Goal: Transaction & Acquisition: Purchase product/service

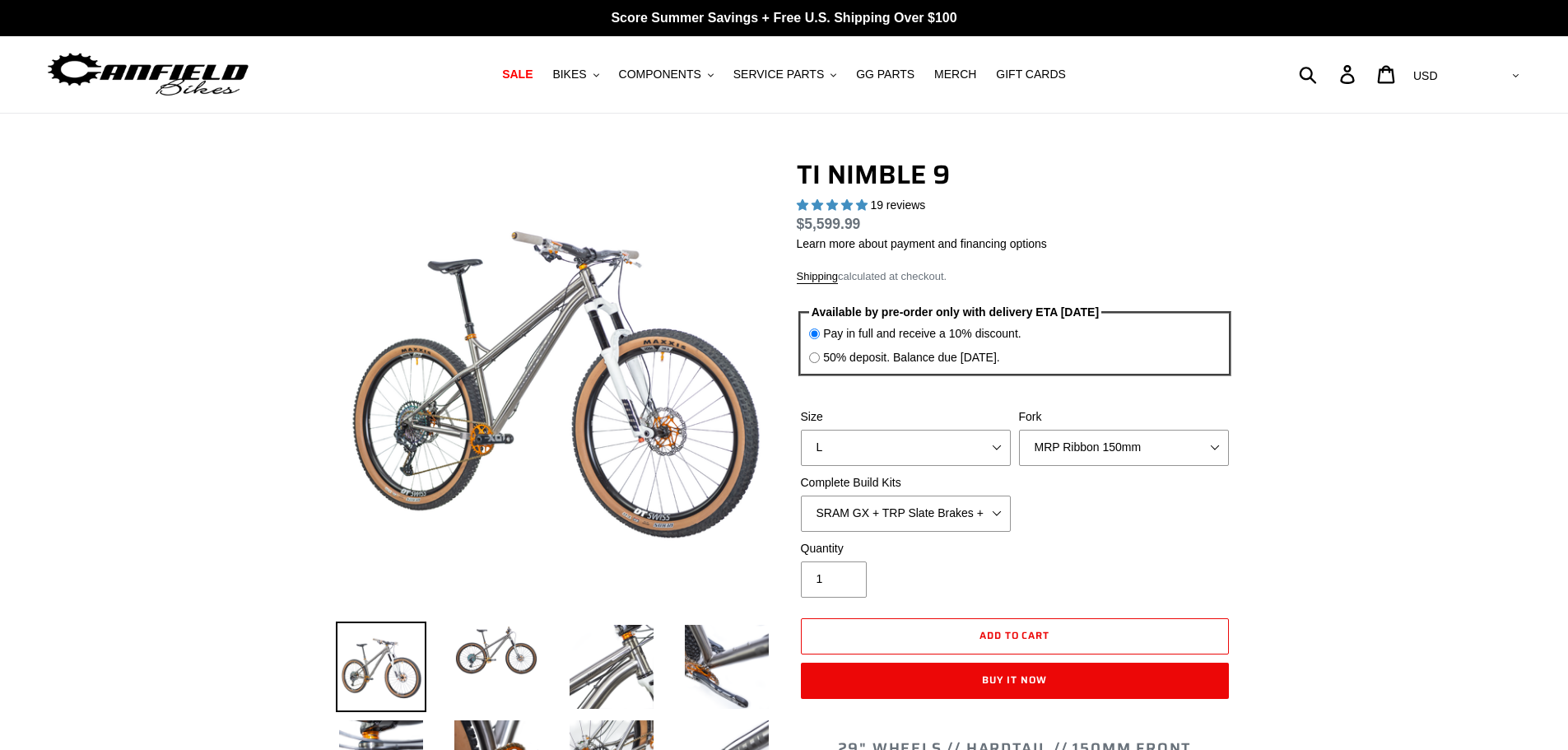
select select "highest-rating"
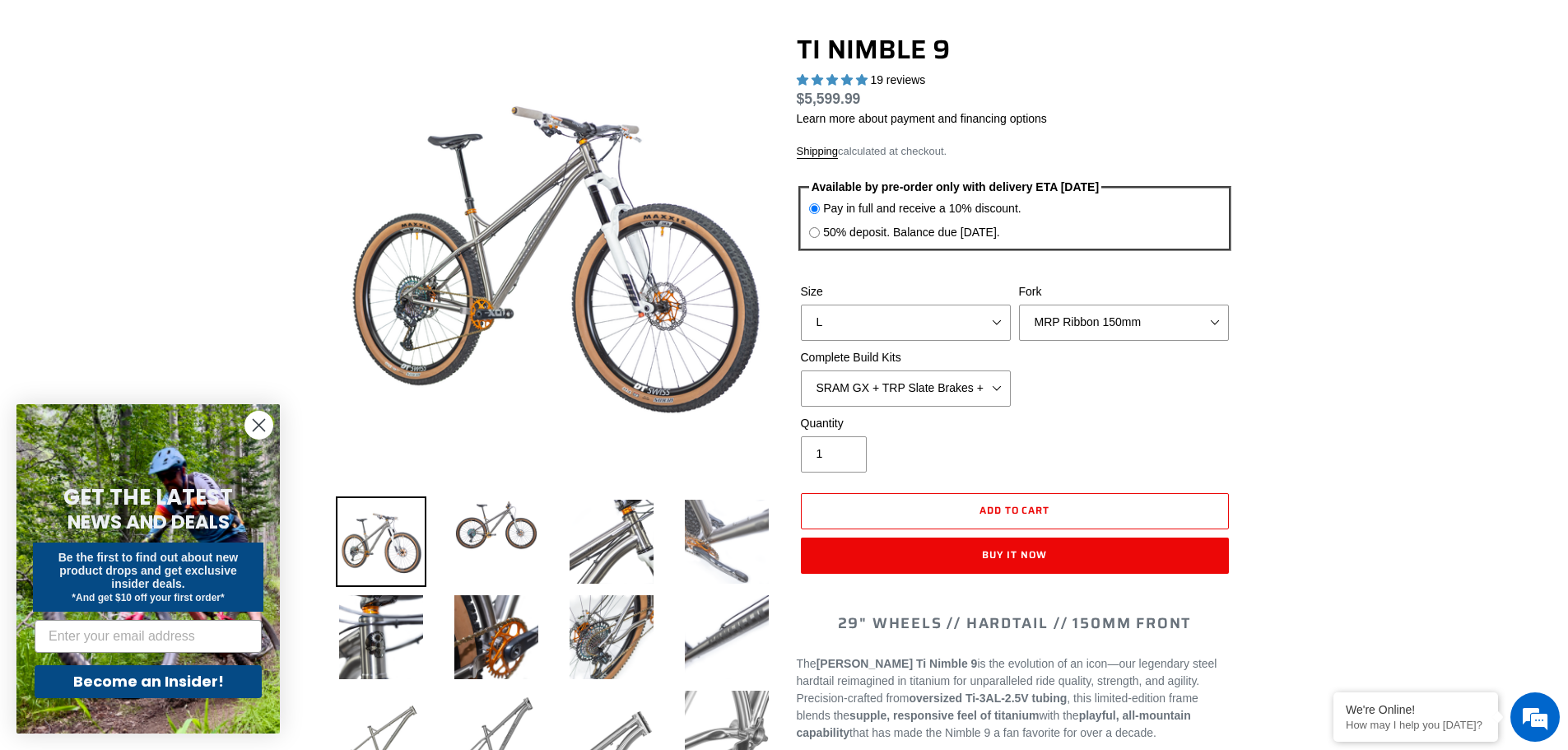
scroll to position [165, 0]
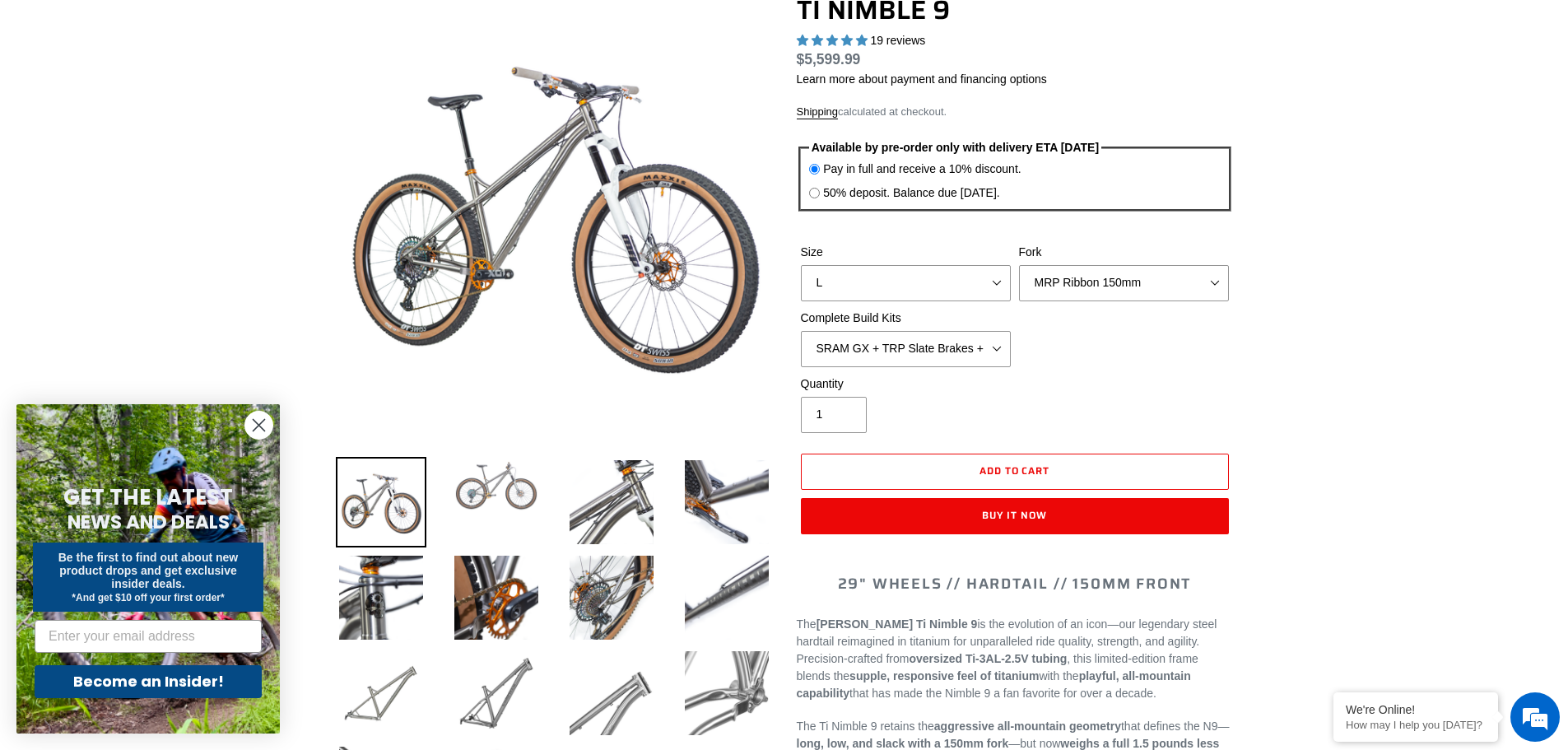
click at [503, 497] on img at bounding box center [496, 486] width 91 height 58
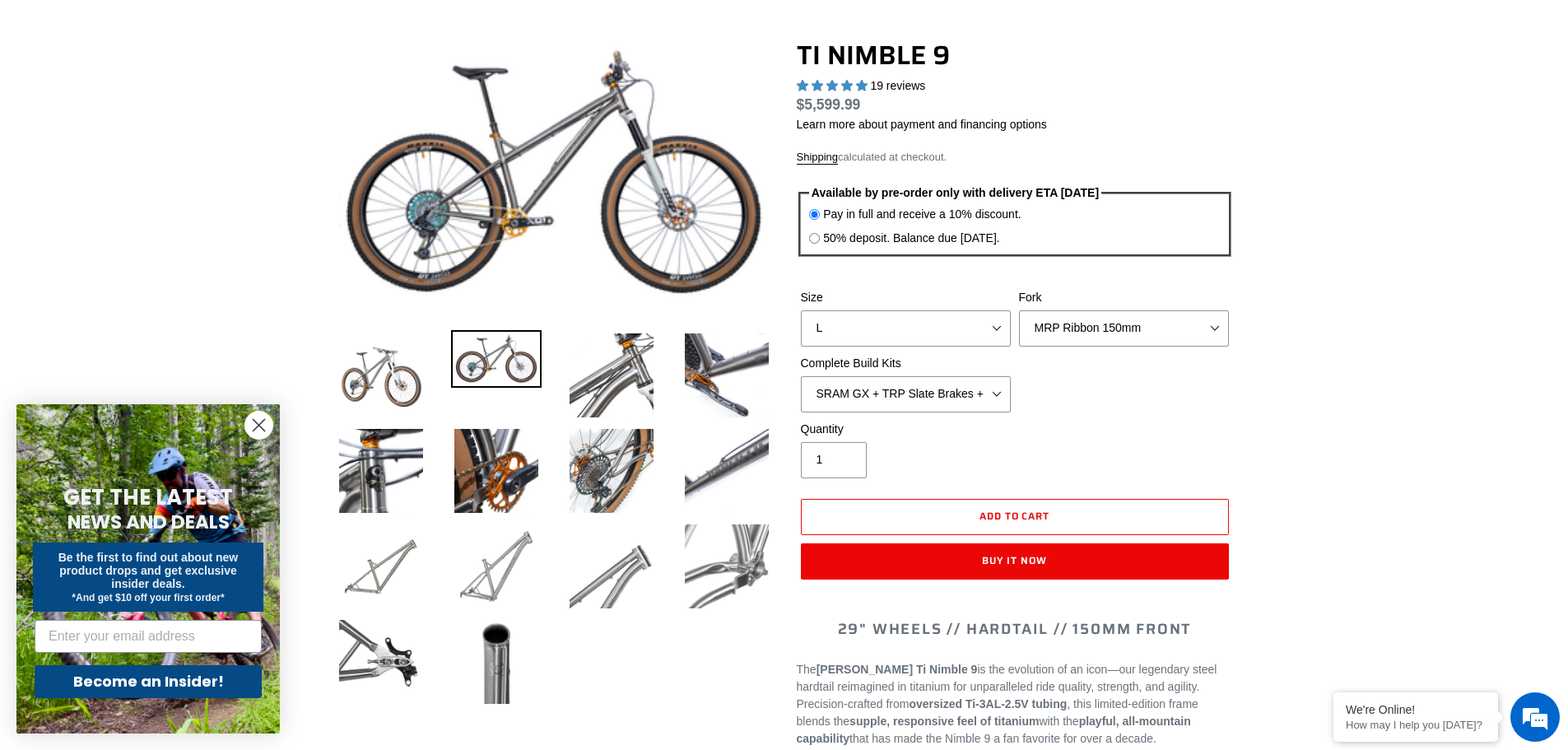
scroll to position [83, 0]
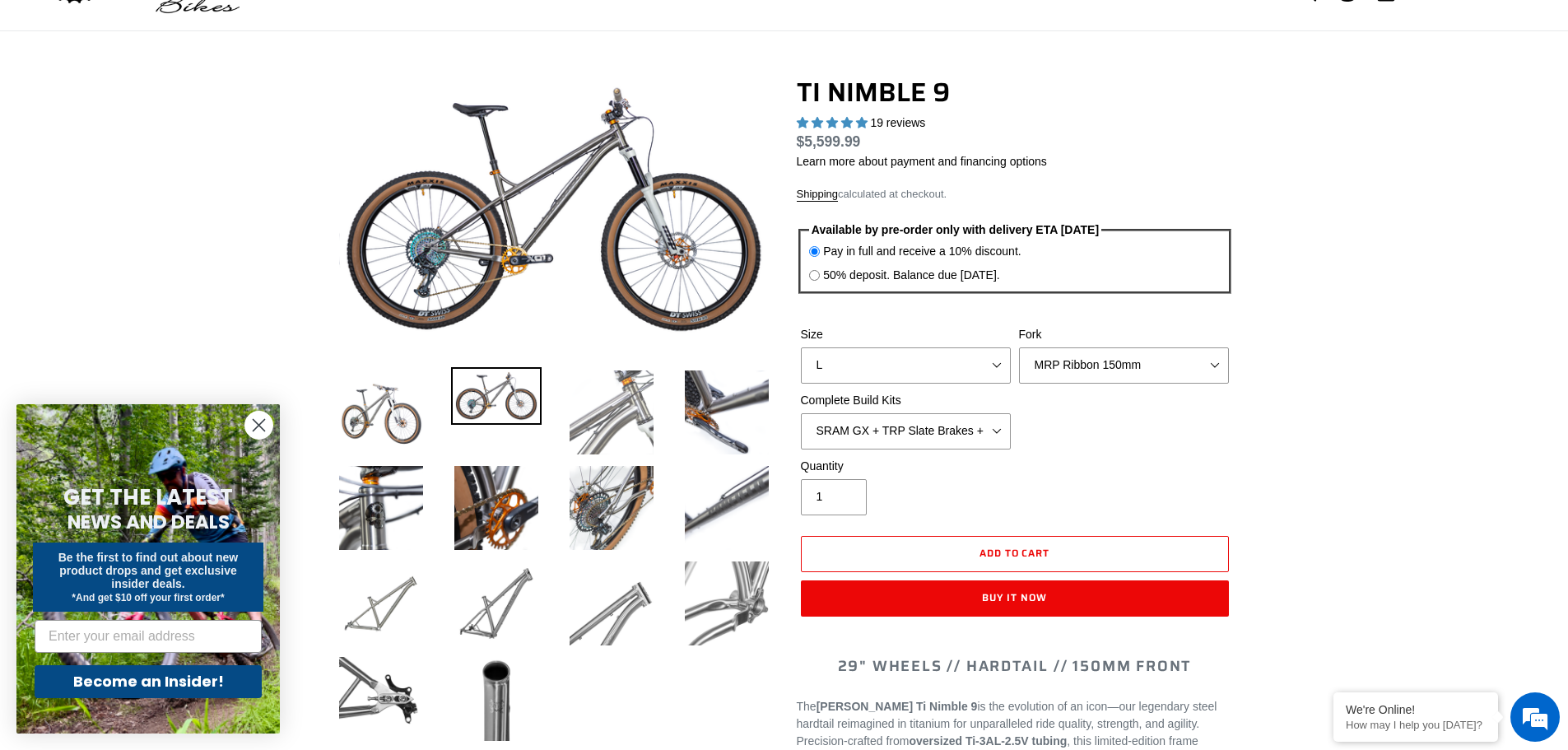
click at [617, 450] on img at bounding box center [611, 412] width 91 height 91
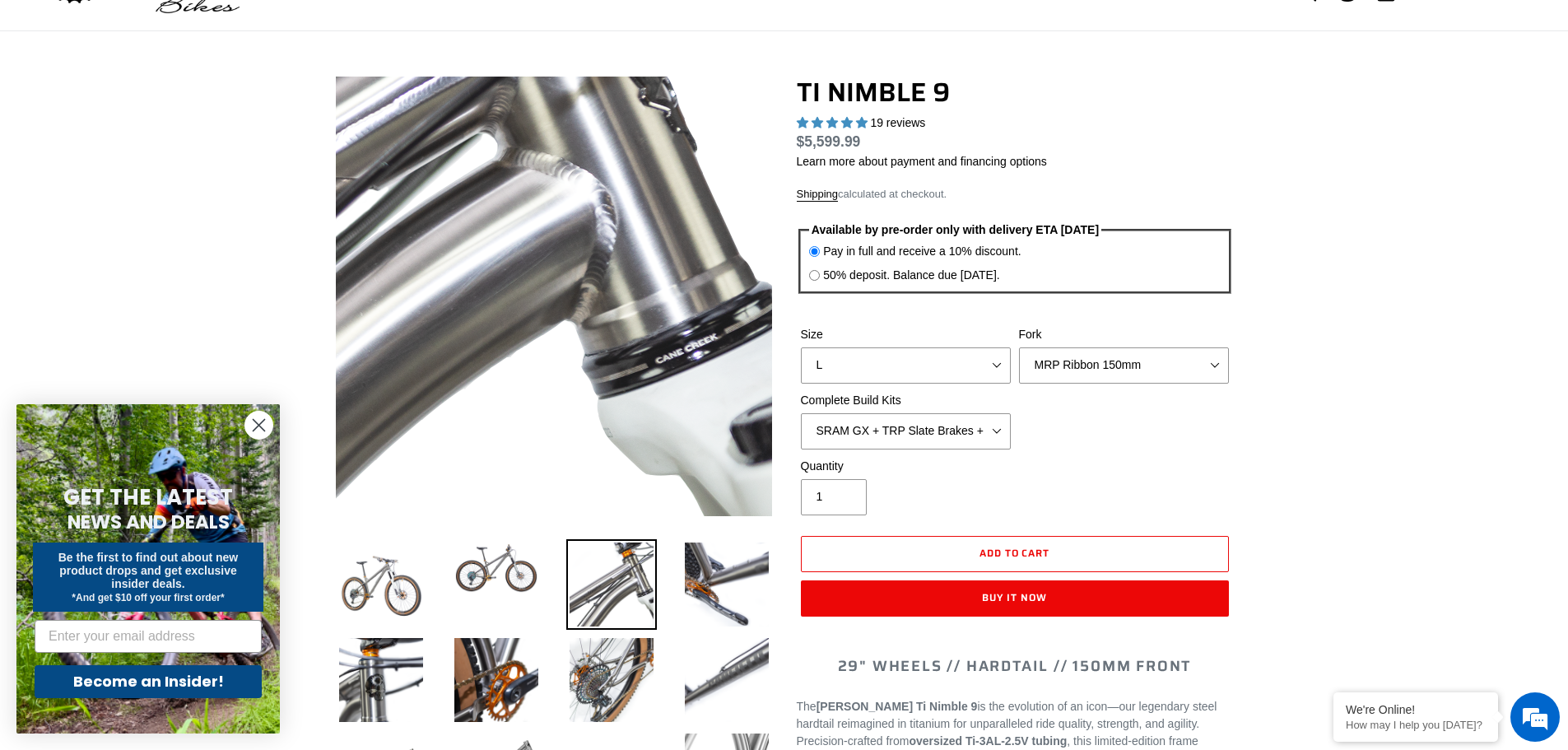
scroll to position [0, 0]
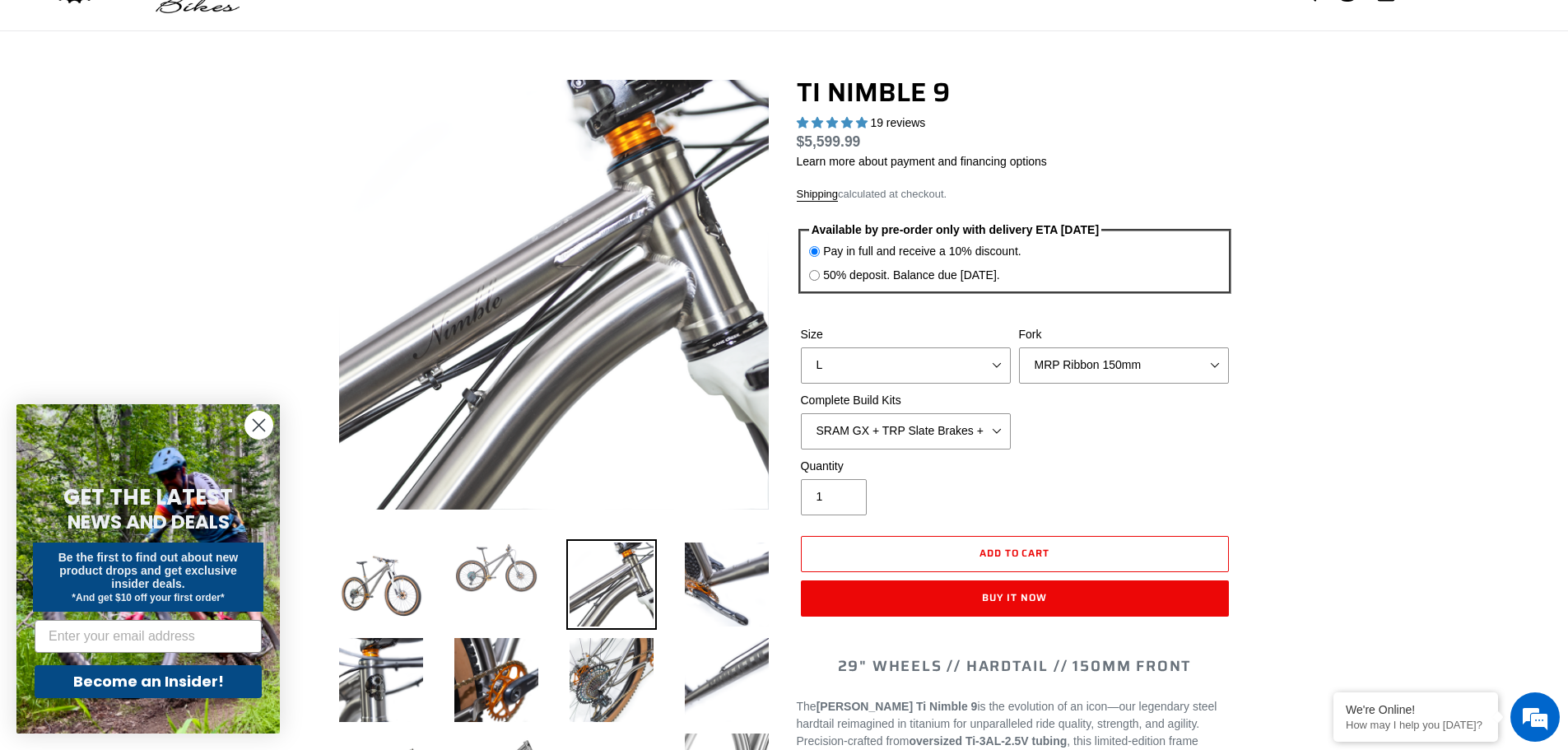
click at [526, 572] on img at bounding box center [496, 568] width 91 height 58
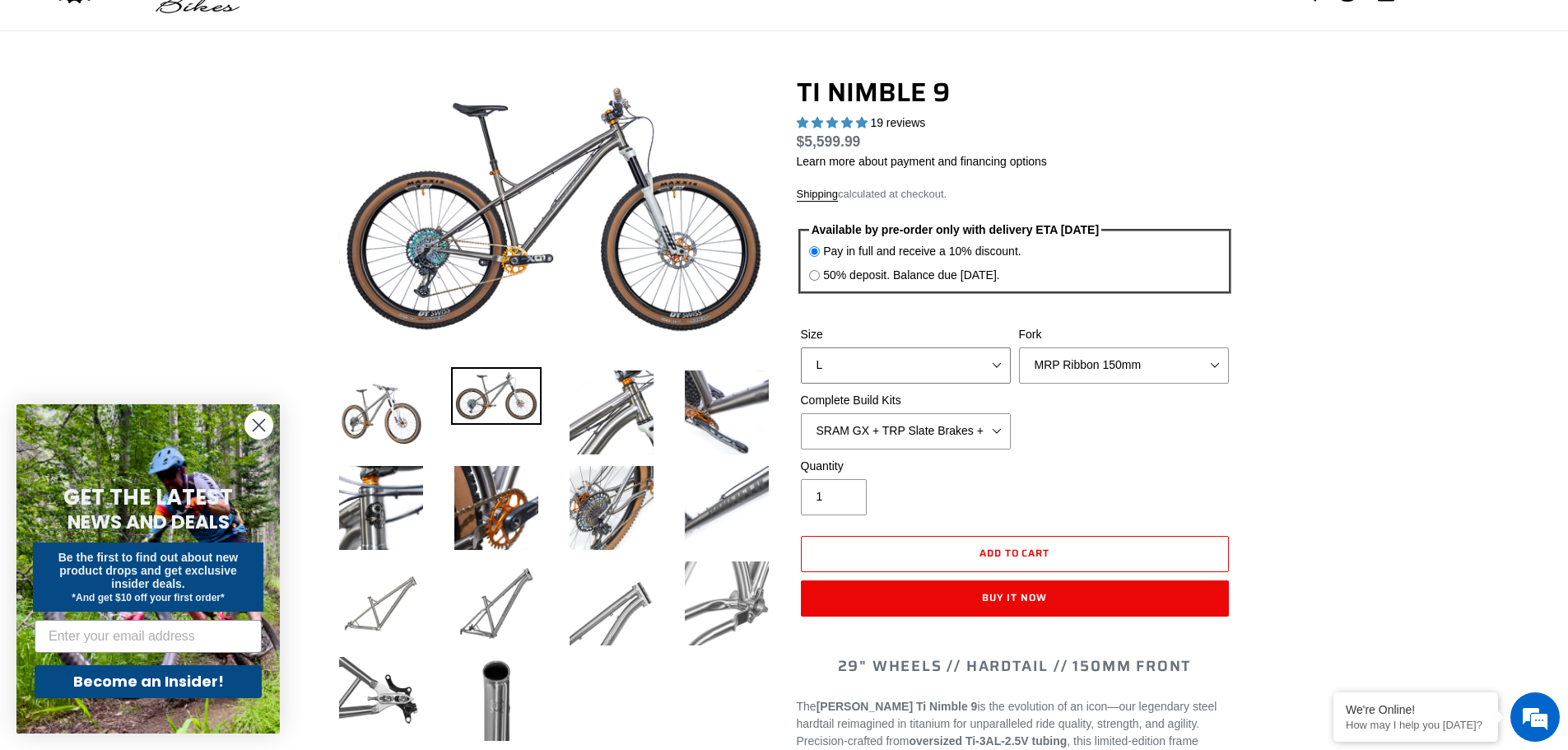
click at [928, 369] on select "S M L XL / XXL (Specify at checkout)" at bounding box center [906, 366] width 210 height 36
select select "XL / XXL (Specify at checkout)"
click at [801, 348] on select "S M L XL / XXL (Specify at checkout)" at bounding box center [906, 366] width 210 height 36
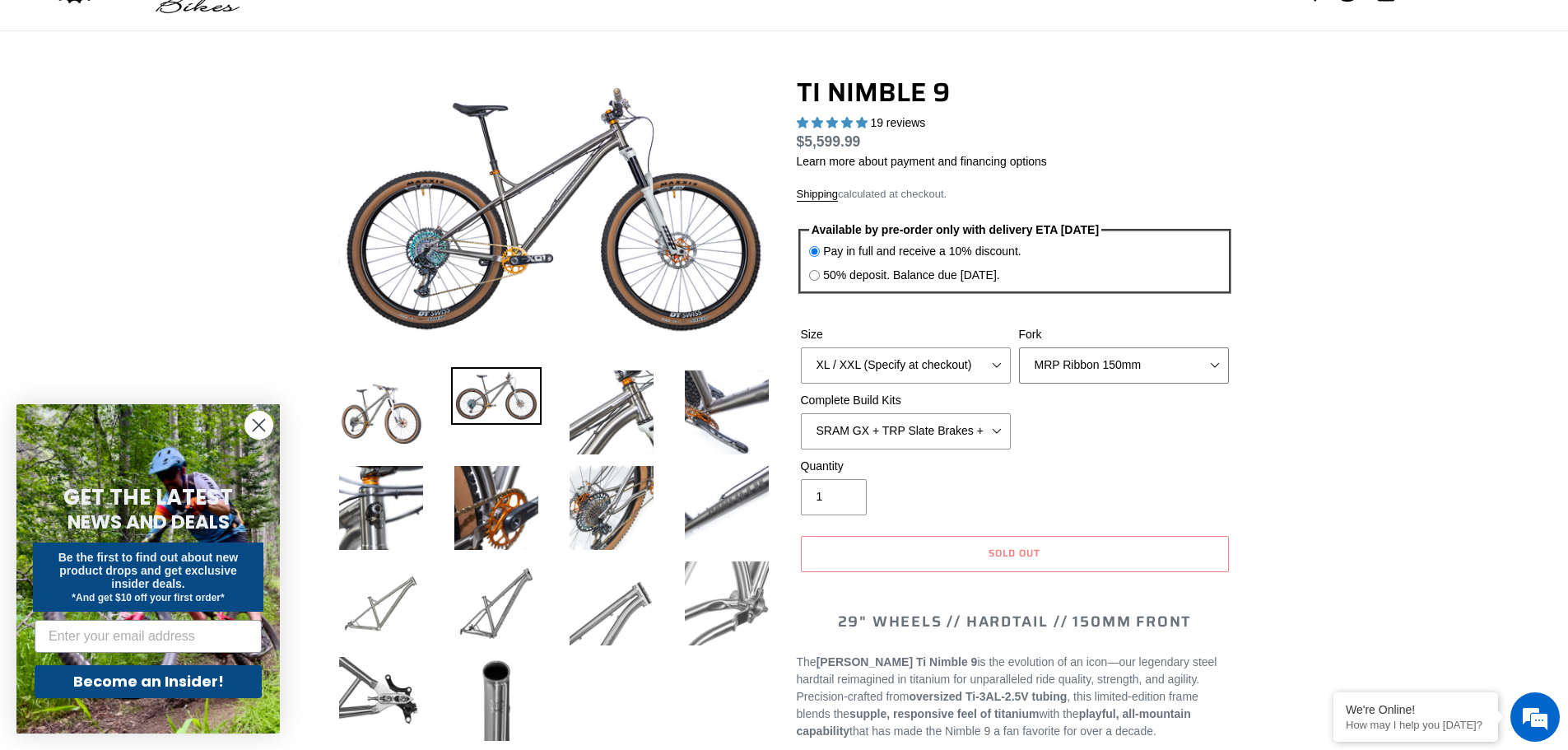
click at [1114, 363] on select "MRP Ribbon 150mm RockShox Lyrik 150mm Fox Factory 36 150mm Cane Creek Helm 150m…" at bounding box center [1124, 366] width 210 height 36
select select "Fork - None"
click at [1020, 348] on select "MRP Ribbon 150mm RockShox Lyrik 150mm Fox Factory 36 150mm Cane Creek Helm 150m…" at bounding box center [1124, 366] width 210 height 36
click at [988, 440] on select "SRAM GX + TRP Slate Brakes + Rotors + e13 LG-1 Wheels SHIMANO XT + SHIMANO brak…" at bounding box center [906, 432] width 210 height 36
select select "Complete Build Kit - None (Contact us for Custom Builds)"
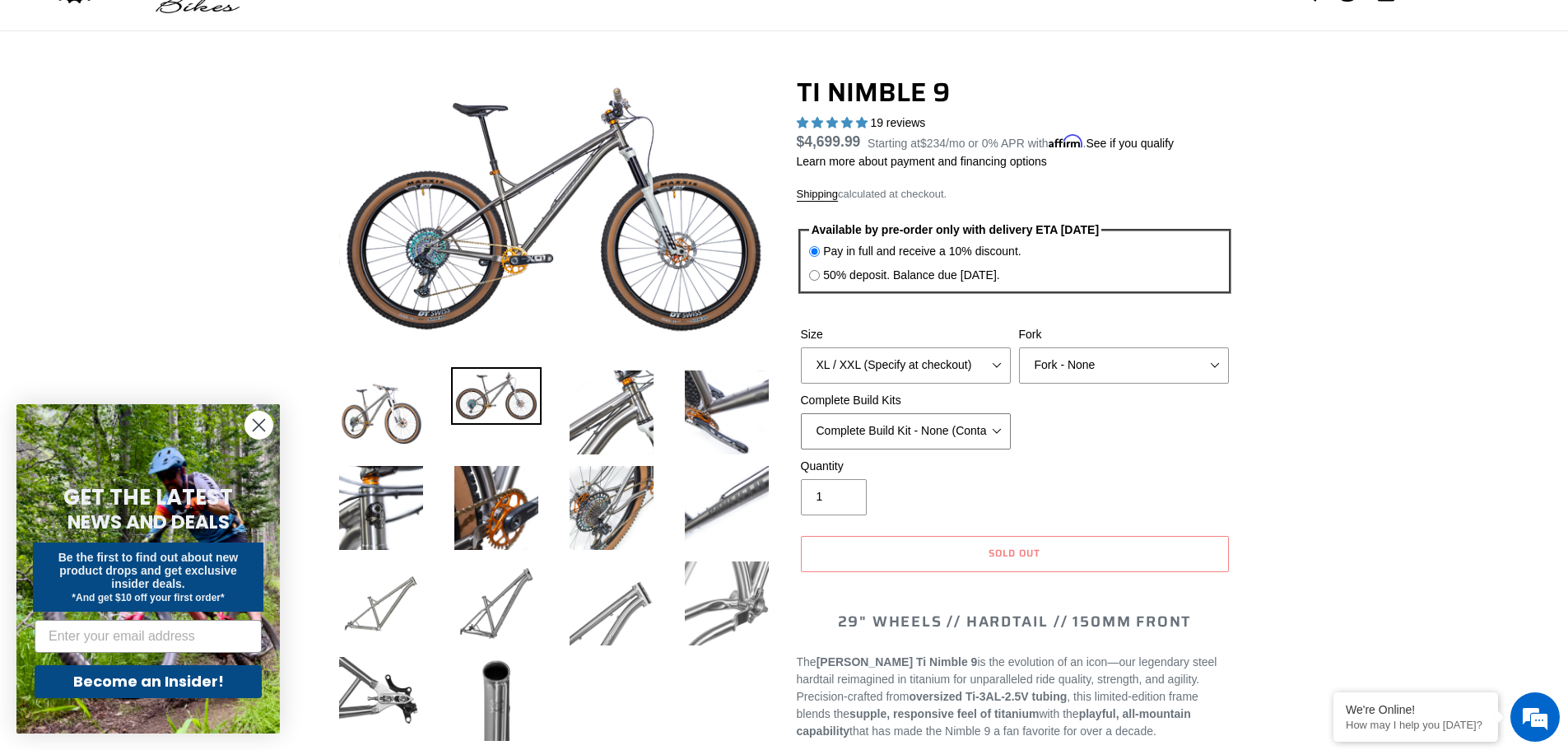
click at [801, 414] on select "SRAM GX + TRP Slate Brakes + Rotors + e13 LG-1 Wheels SHIMANO XT + SHIMANO brak…" at bounding box center [906, 432] width 210 height 36
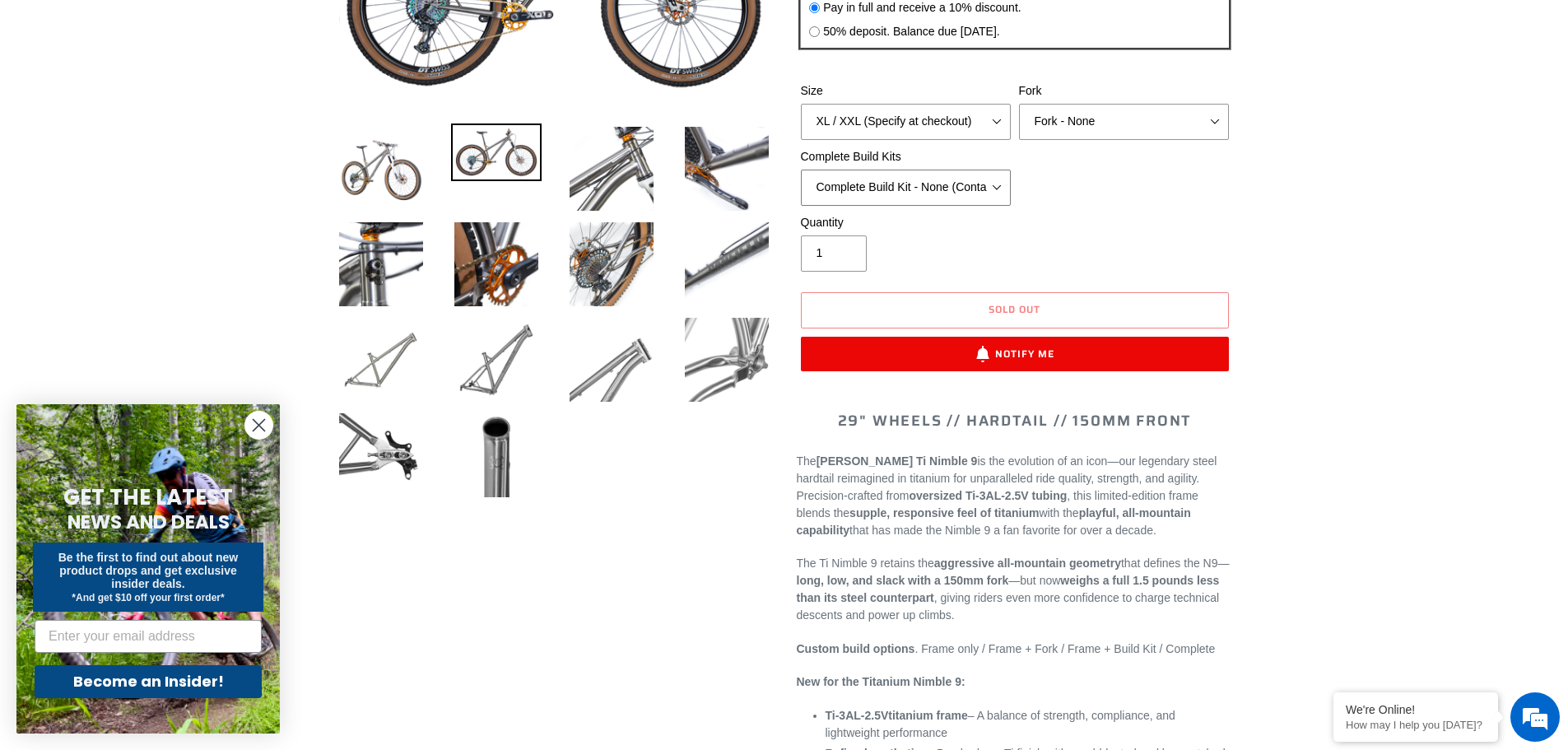
scroll to position [329, 0]
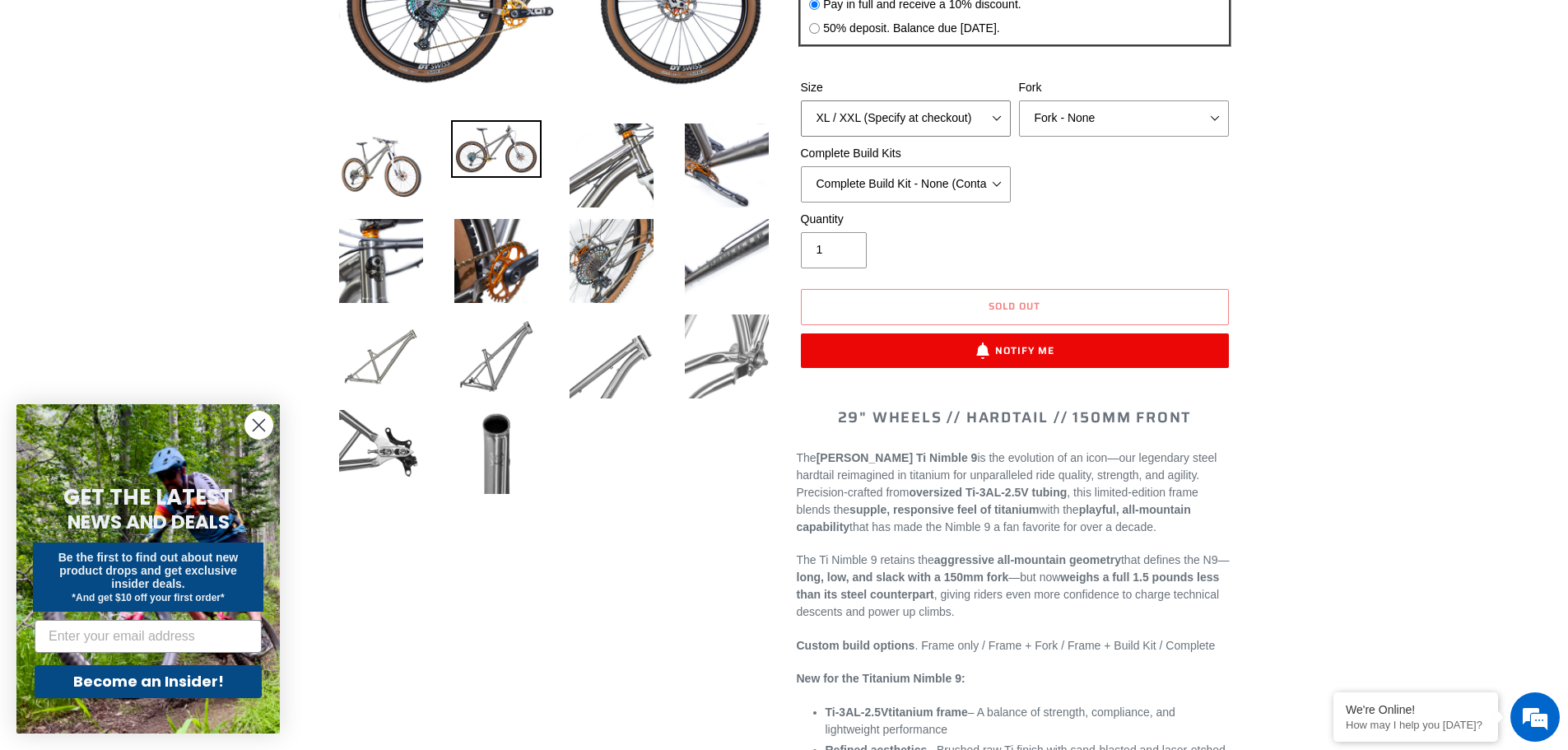
click at [964, 124] on select "S M L XL / XXL (Specify at checkout)" at bounding box center [906, 119] width 210 height 36
click at [801, 101] on select "S M L XL / XXL (Specify at checkout)" at bounding box center [906, 119] width 210 height 36
click at [972, 129] on select "S M L XL / XXL (Specify at checkout)" at bounding box center [906, 119] width 210 height 36
select select "XL / XXL (Specify at checkout)"
click at [801, 101] on select "S M L XL / XXL (Specify at checkout)" at bounding box center [906, 119] width 210 height 36
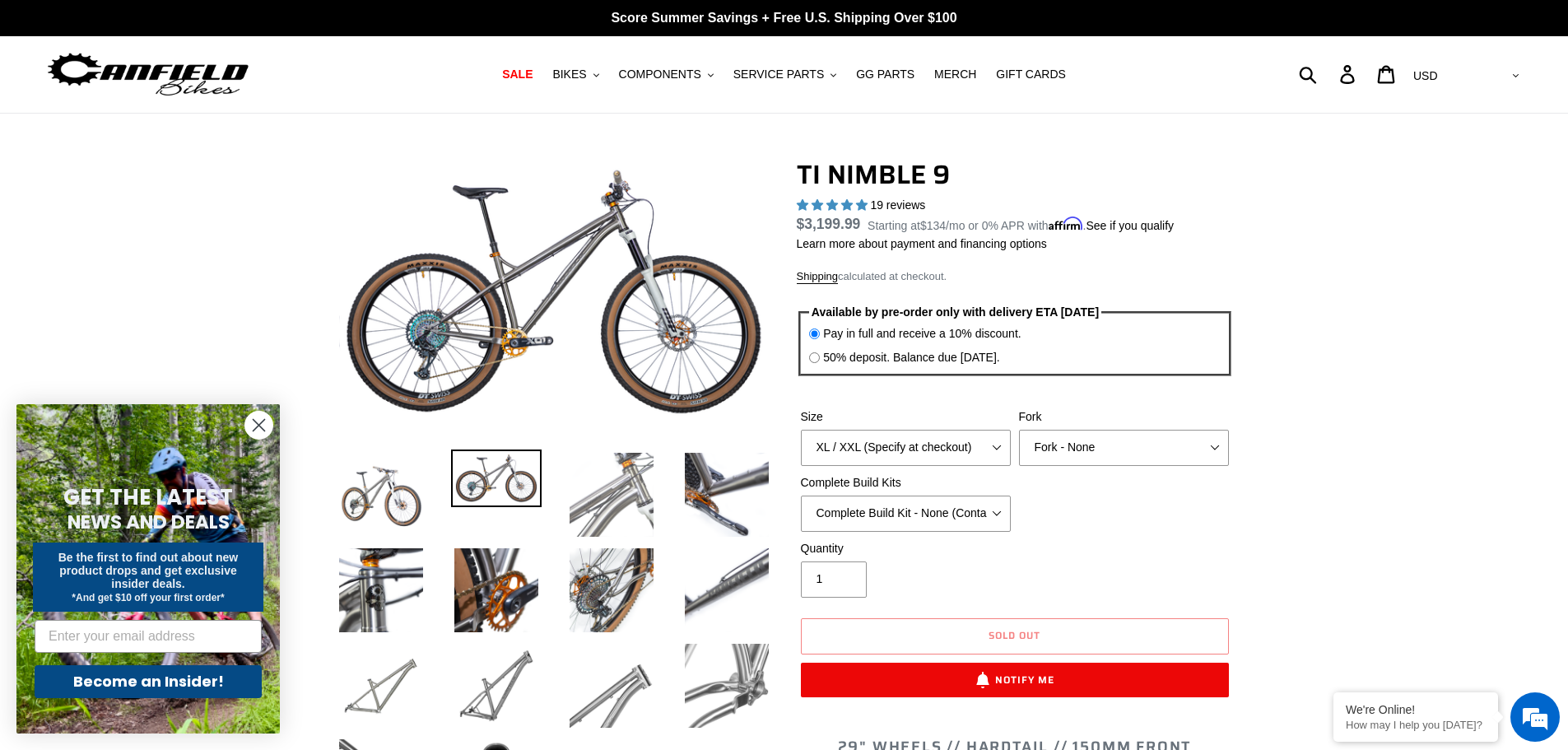
click at [629, 510] on img at bounding box center [611, 495] width 91 height 91
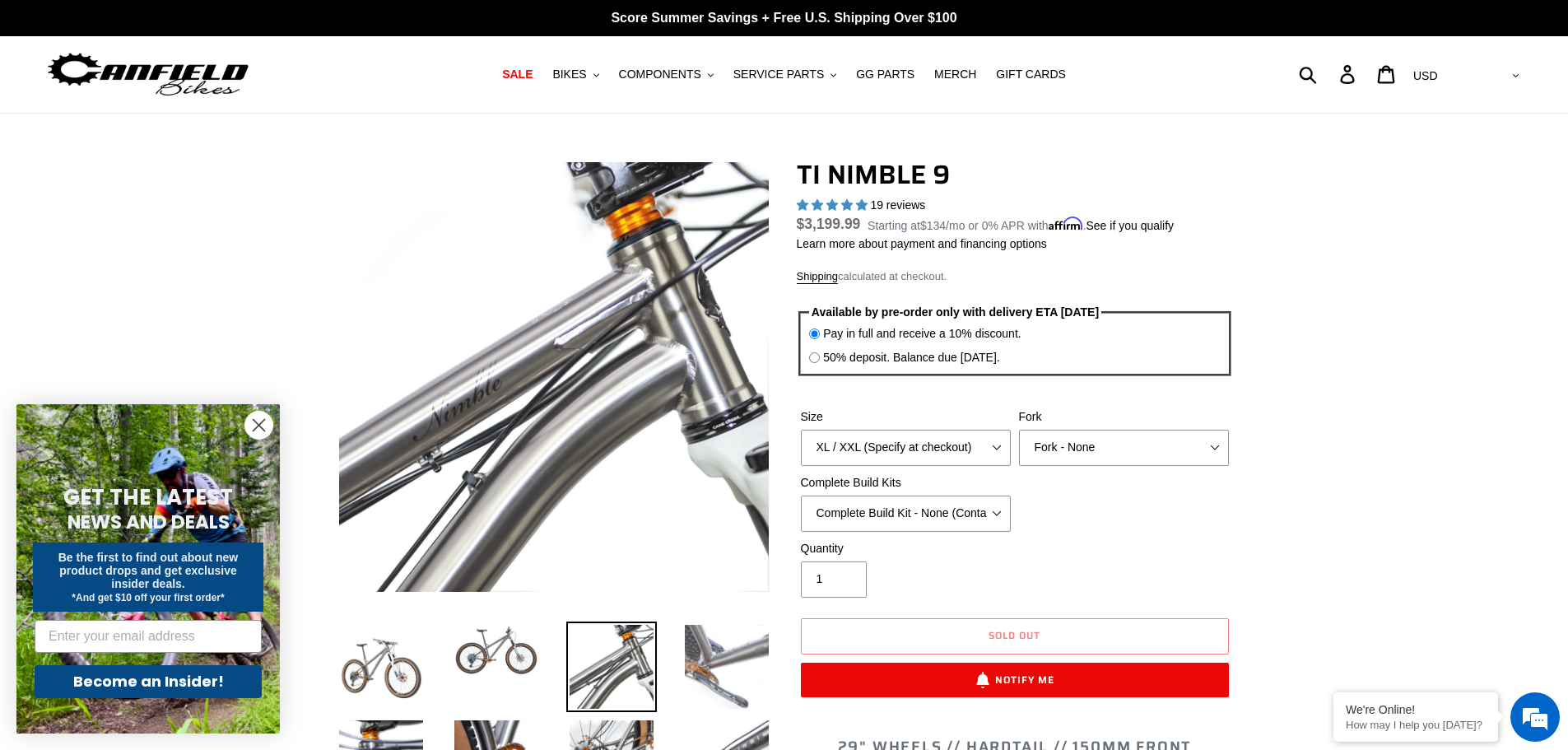
click at [740, 663] on img at bounding box center [727, 667] width 91 height 91
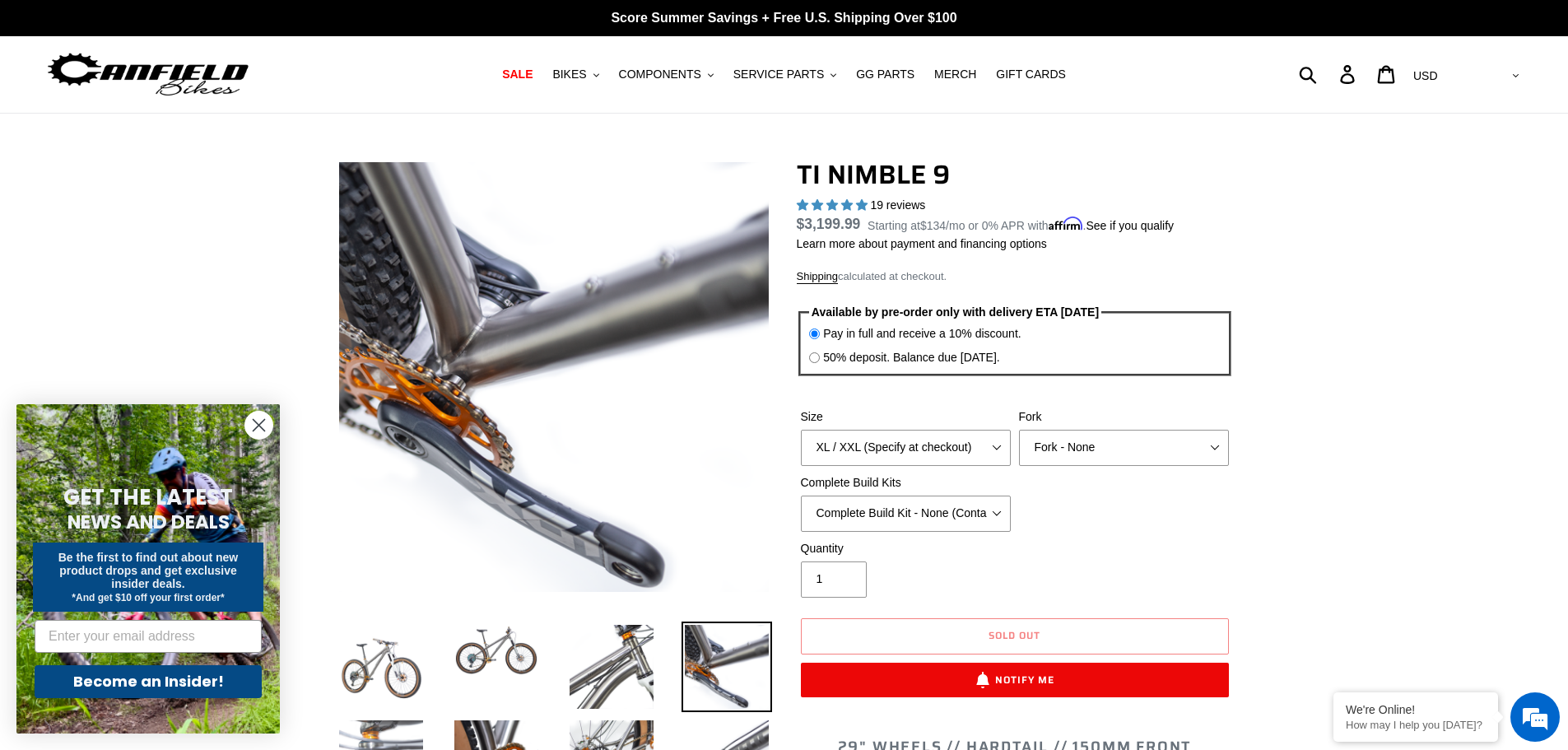
click at [362, 731] on img at bounding box center [381, 762] width 91 height 91
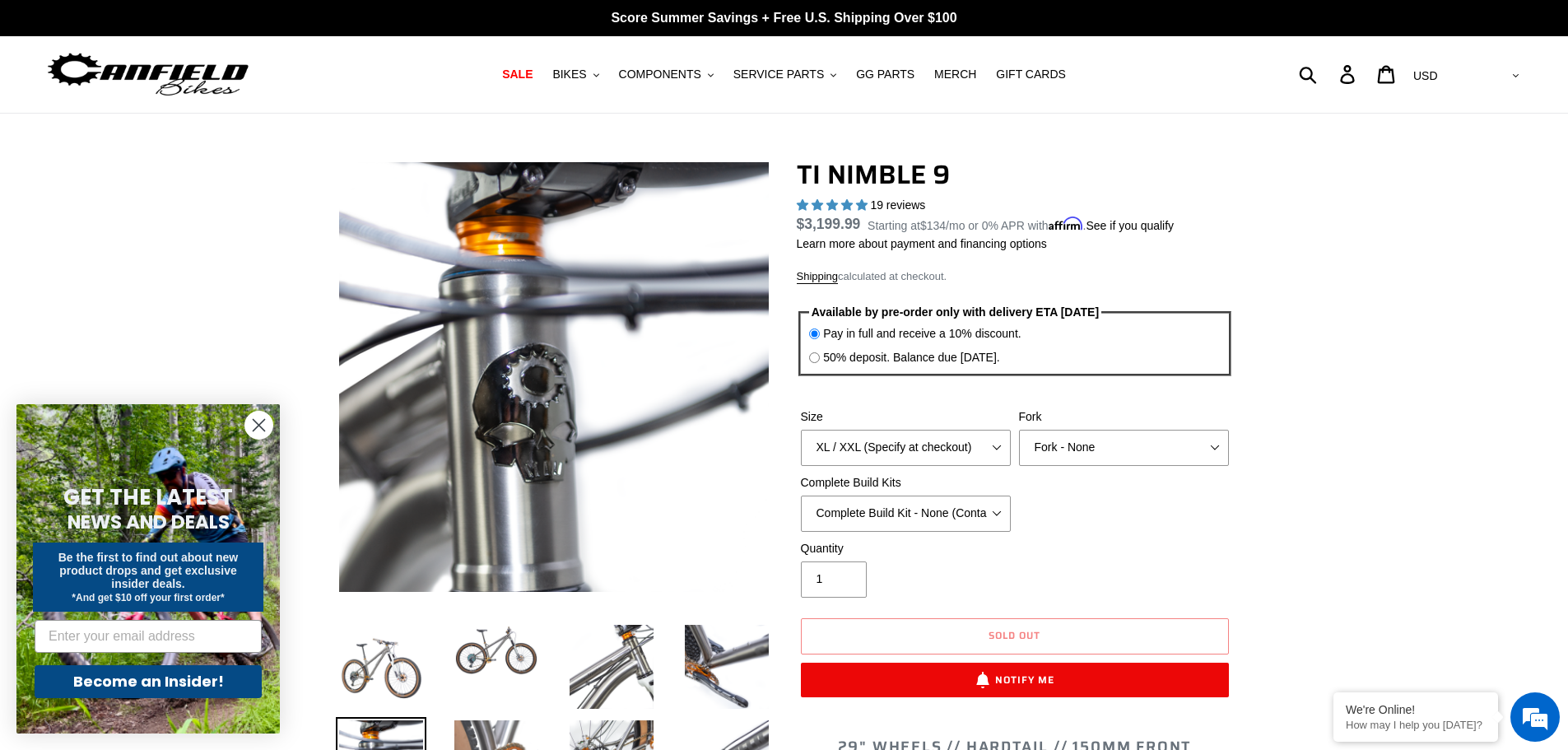
click at [478, 732] on img at bounding box center [496, 762] width 91 height 91
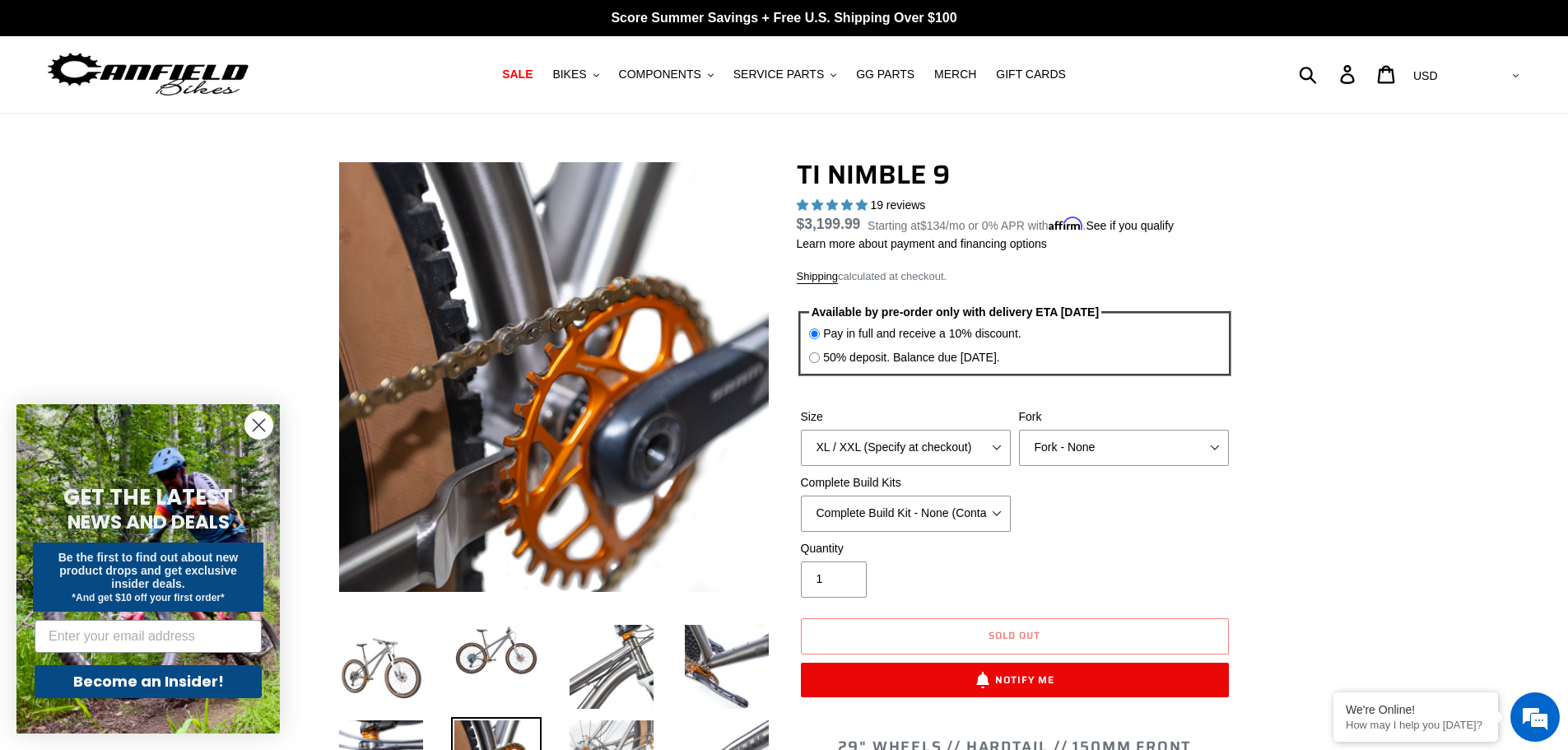
click at [611, 735] on img at bounding box center [611, 762] width 91 height 91
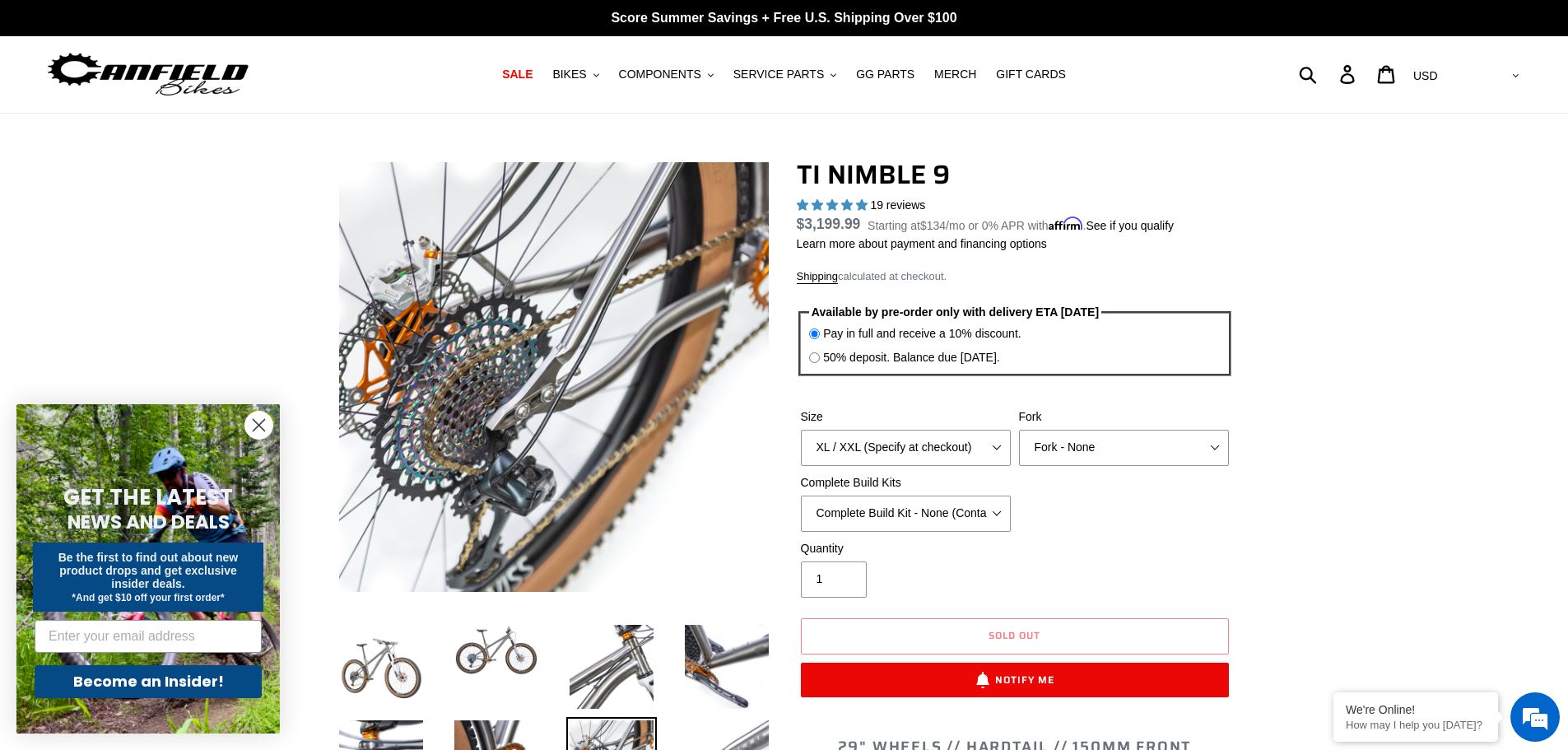
click at [704, 732] on img at bounding box center [727, 762] width 91 height 91
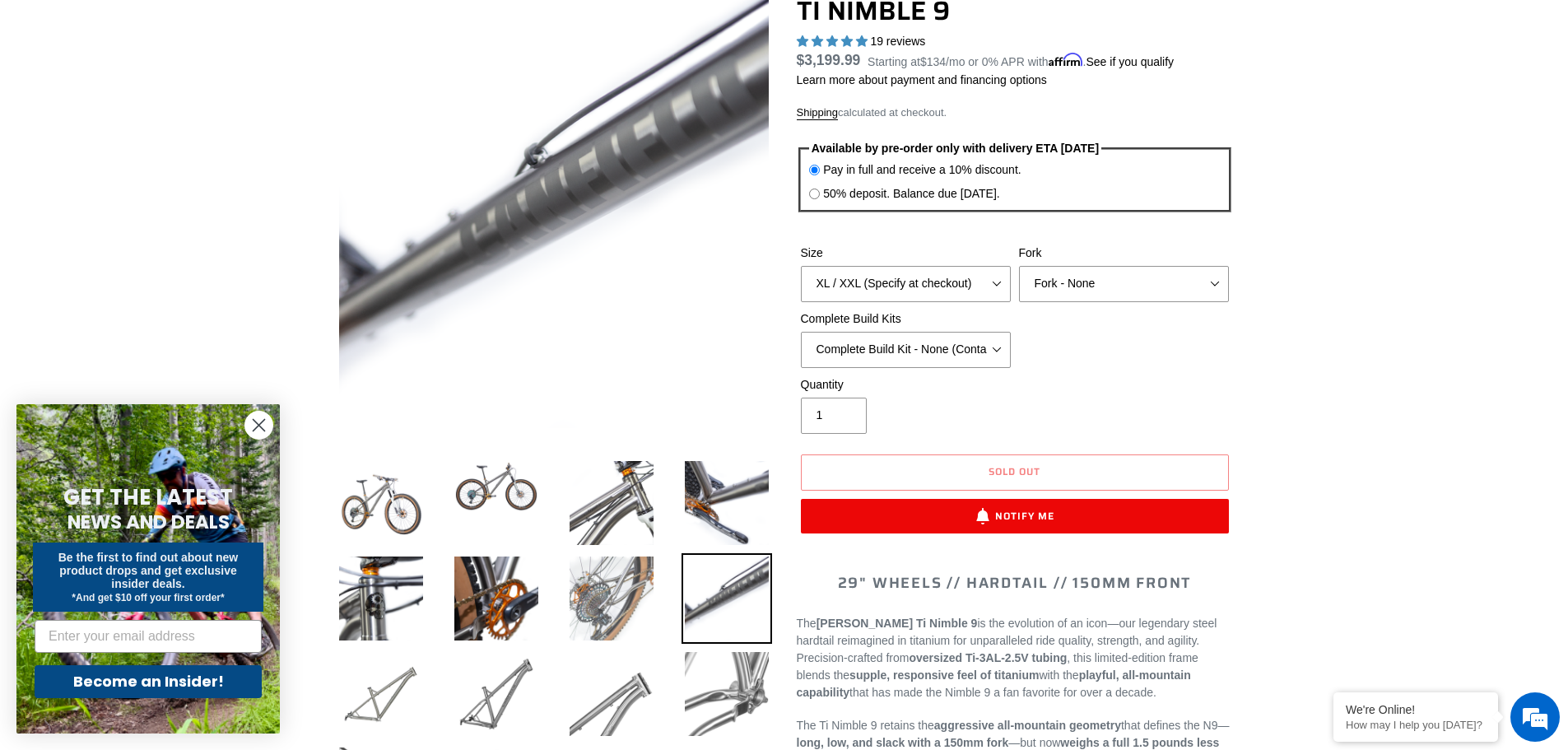
scroll to position [165, 0]
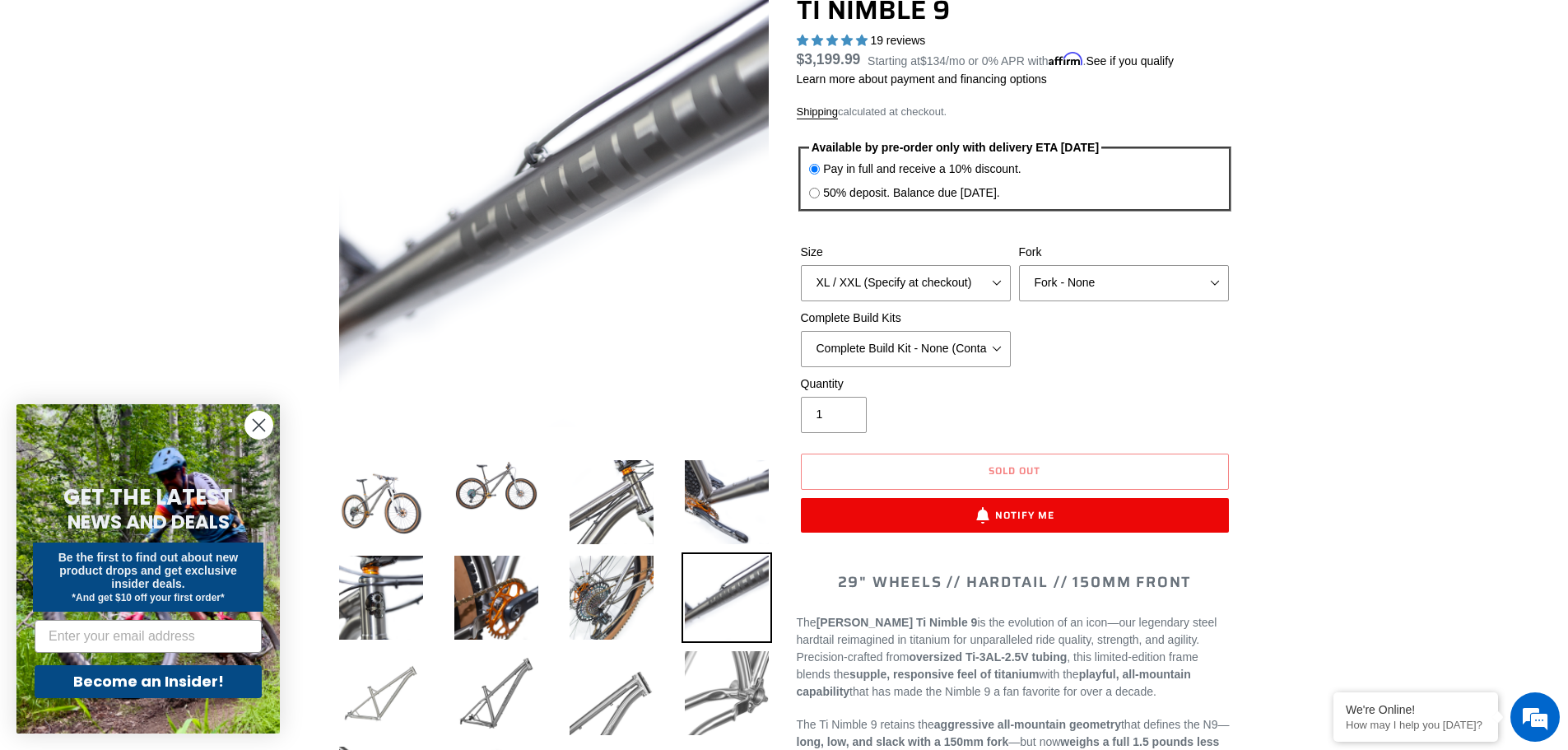
click at [387, 704] on img at bounding box center [381, 693] width 91 height 91
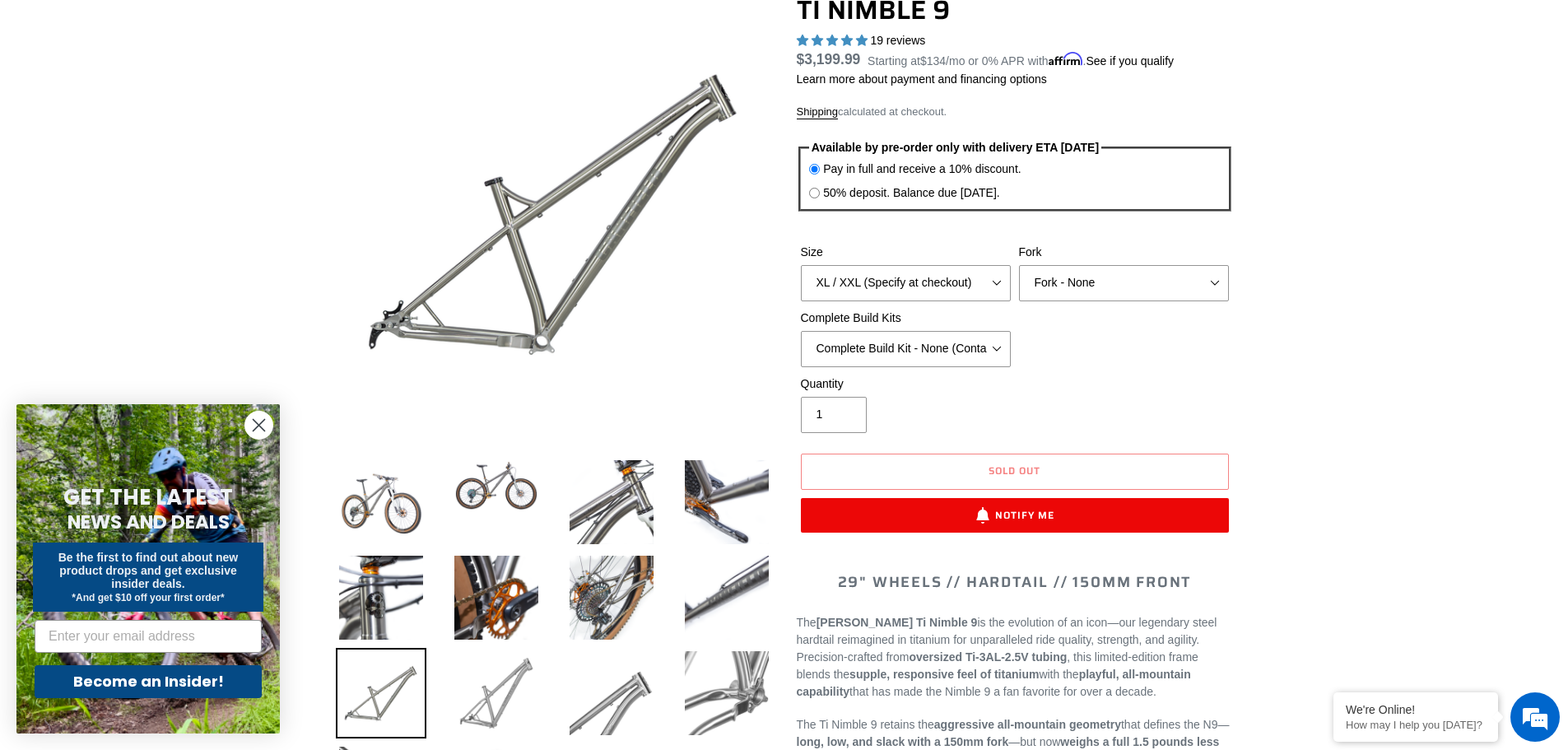
click at [511, 703] on img at bounding box center [496, 693] width 91 height 91
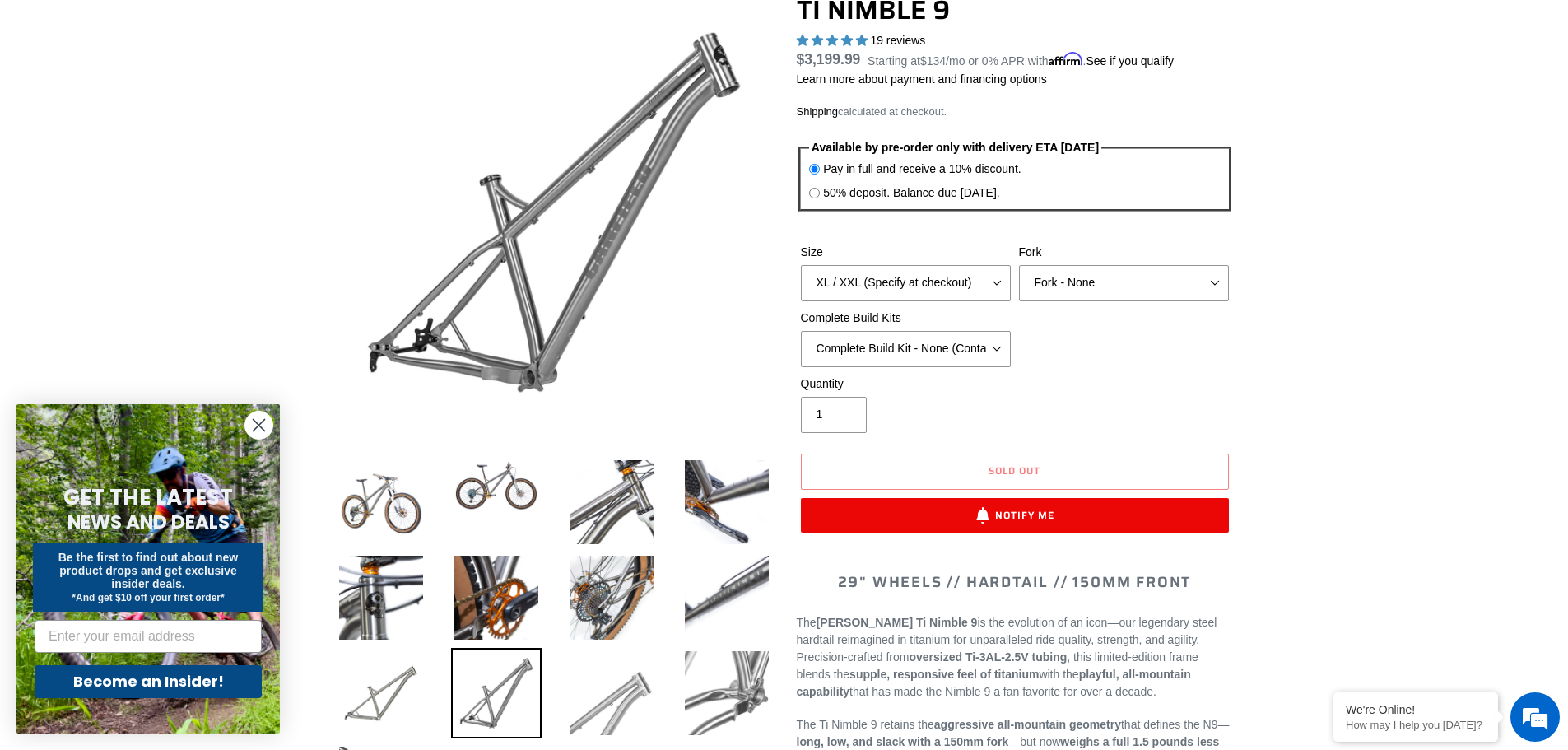
click at [608, 703] on img at bounding box center [611, 693] width 91 height 91
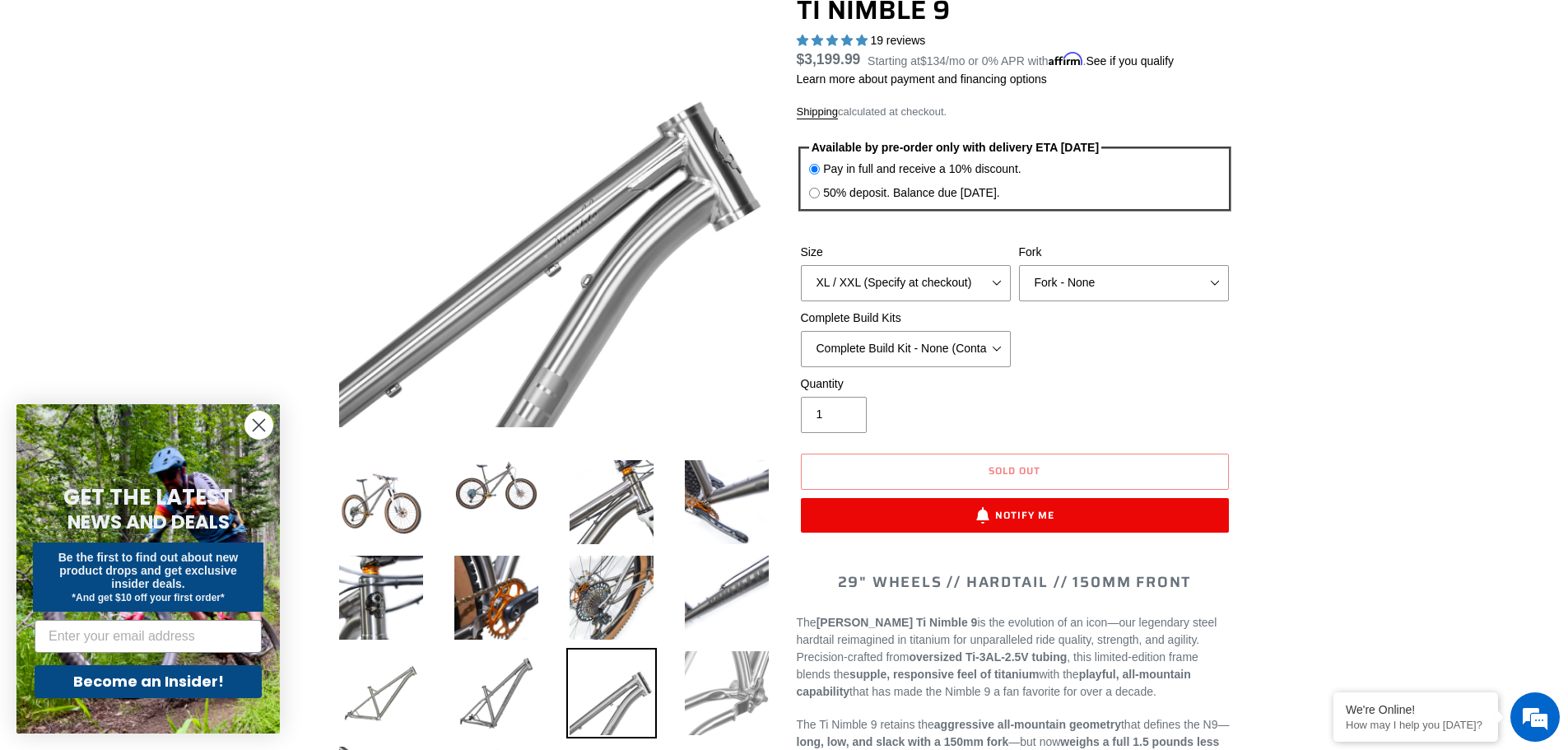
click at [710, 703] on img at bounding box center [727, 693] width 91 height 91
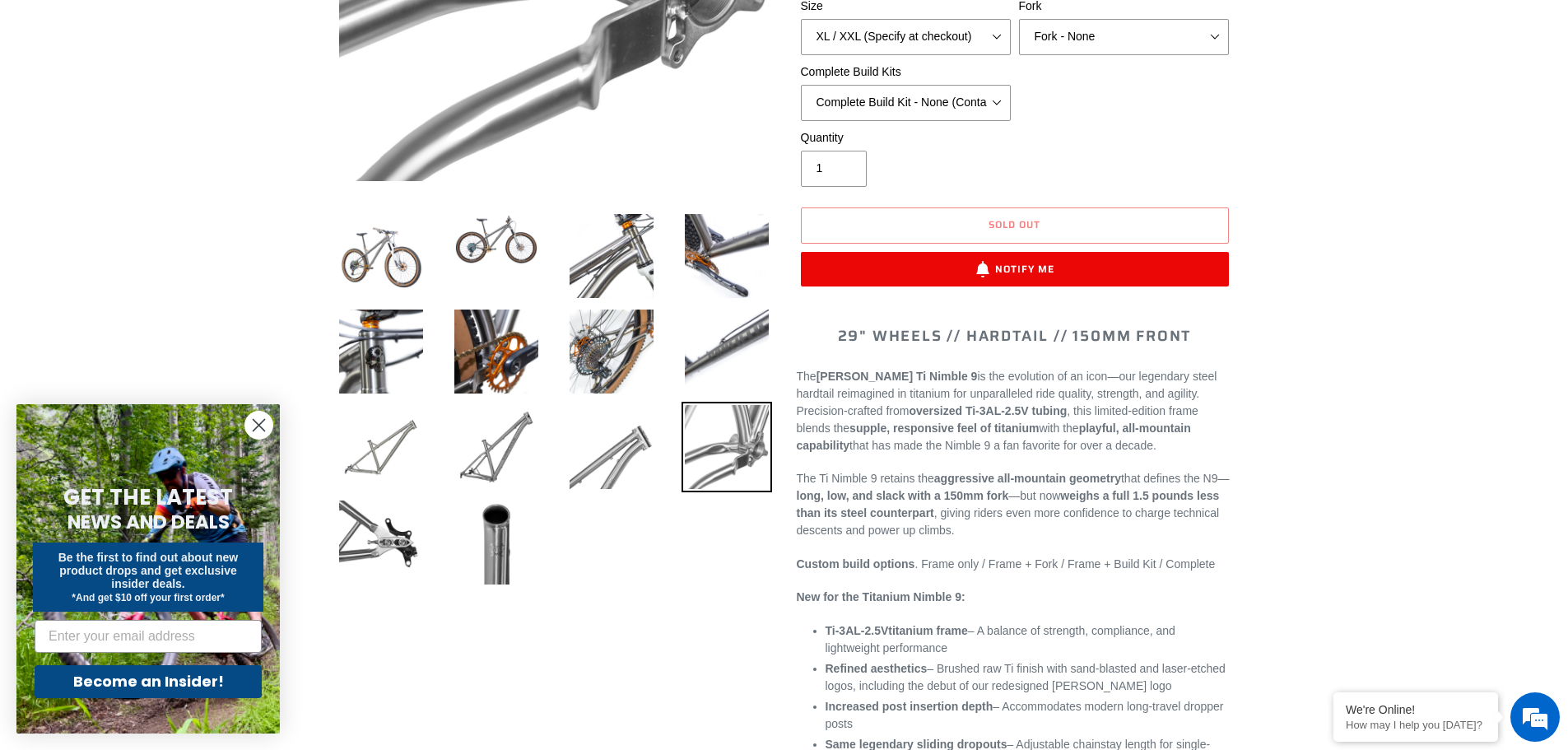
scroll to position [412, 0]
click at [398, 567] on img at bounding box center [381, 542] width 91 height 91
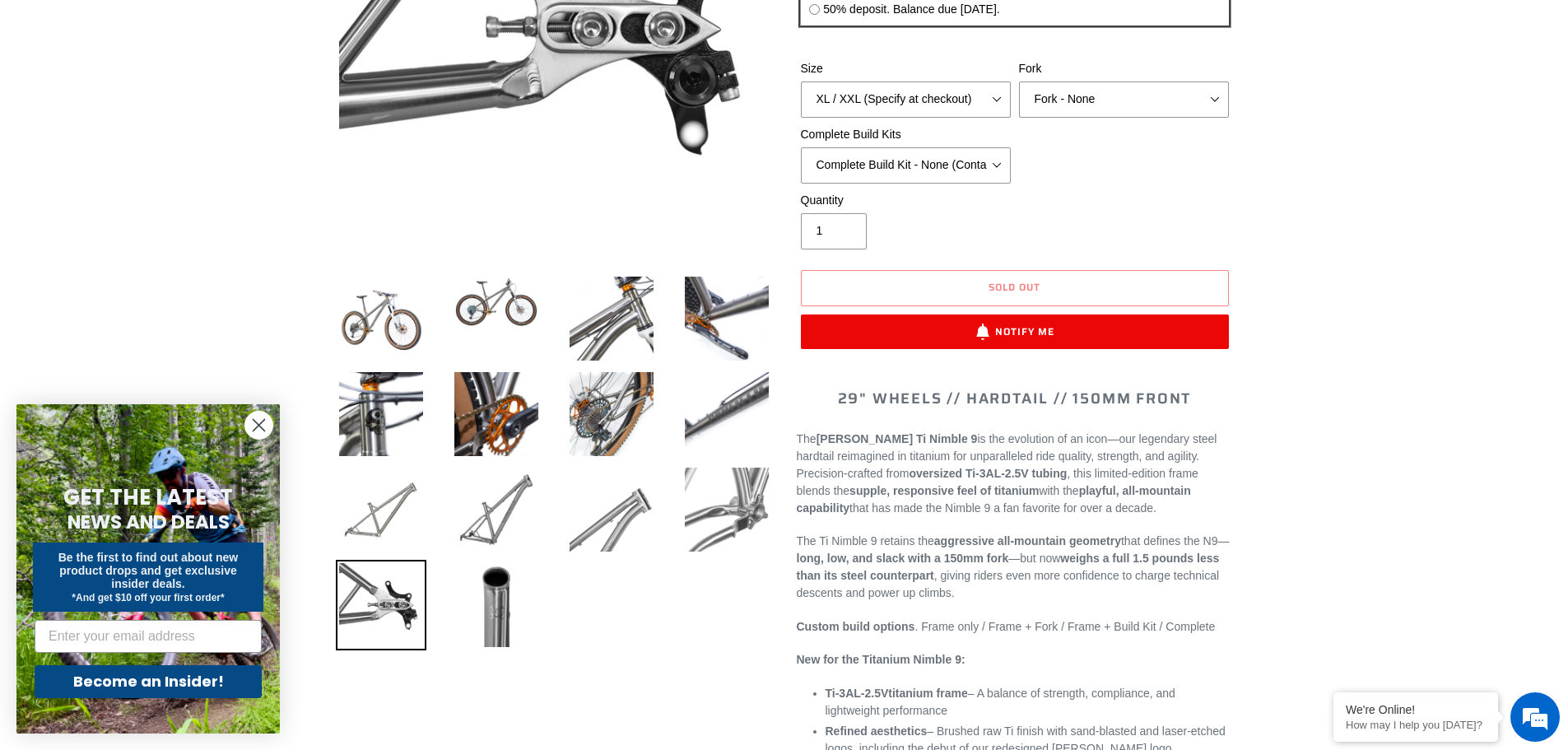
scroll to position [247, 0]
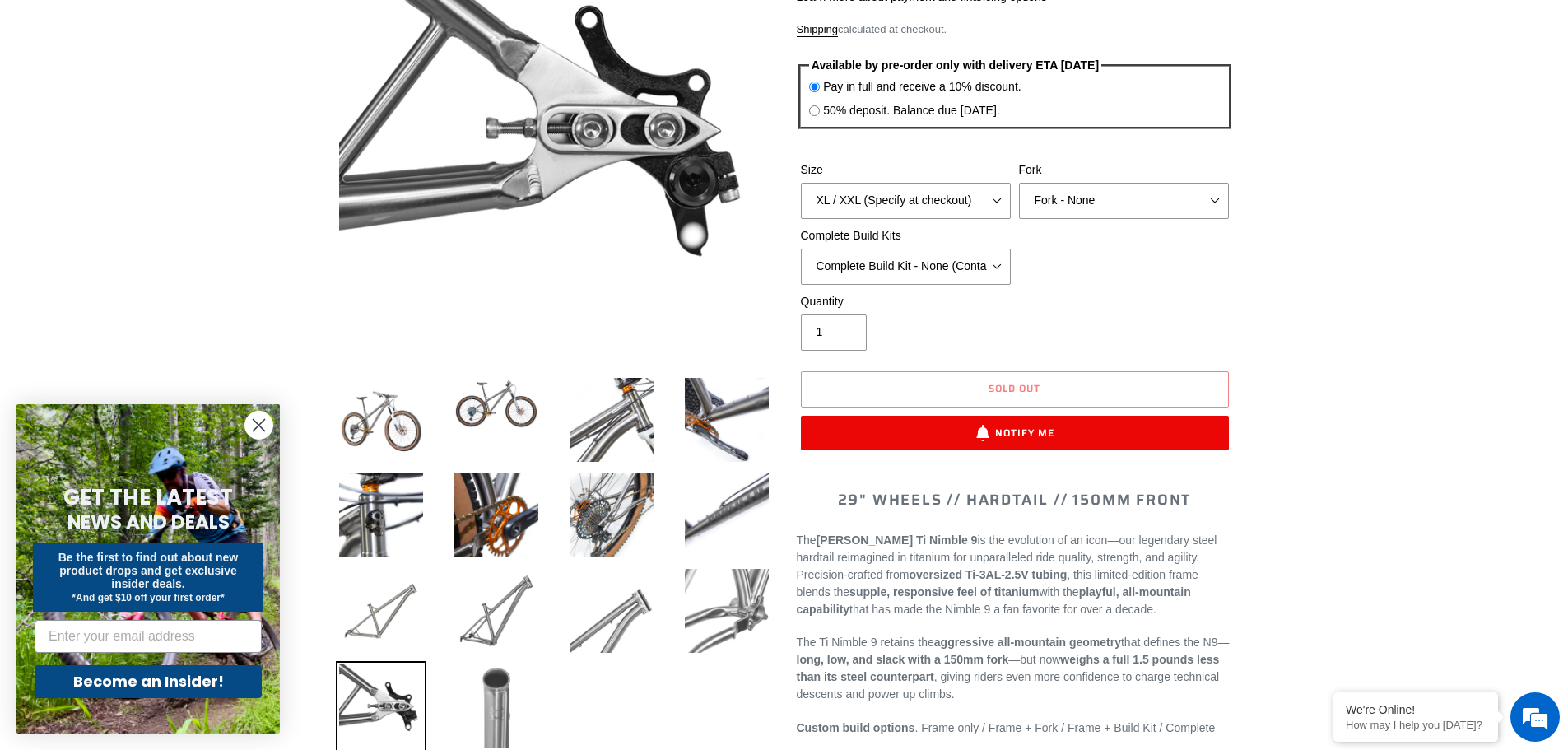
click at [506, 679] on img at bounding box center [496, 706] width 91 height 91
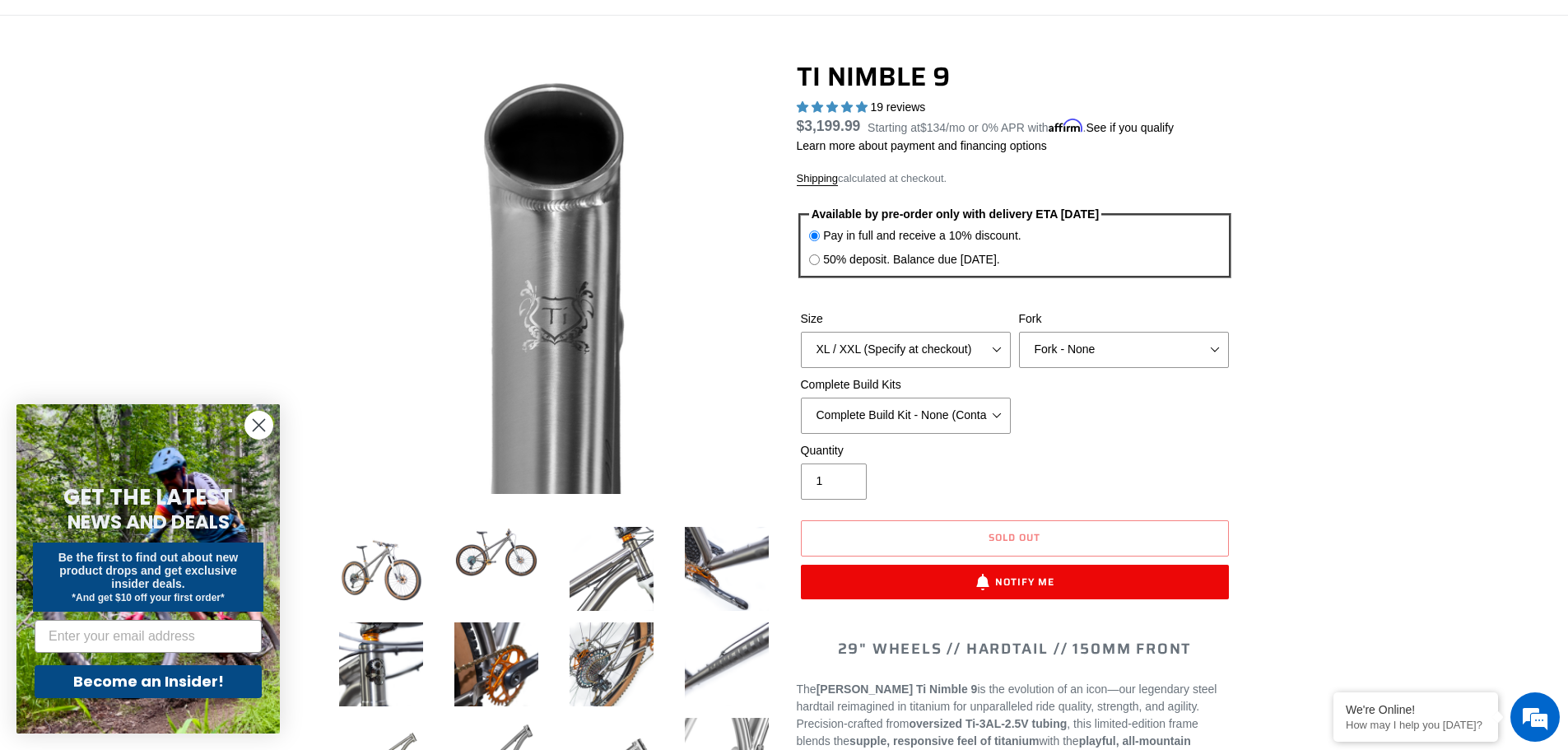
scroll to position [83, 0]
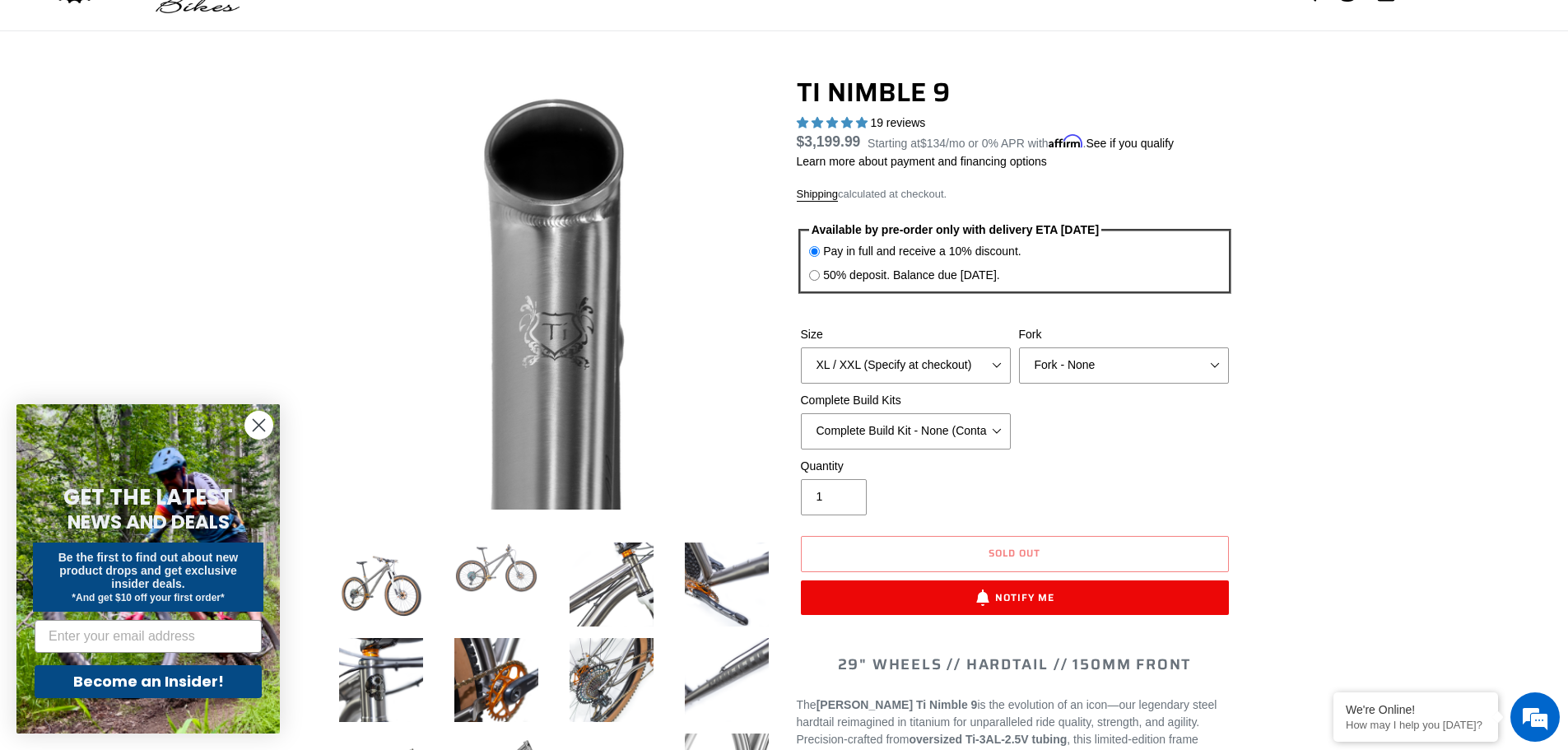
click at [484, 591] on img at bounding box center [496, 568] width 91 height 58
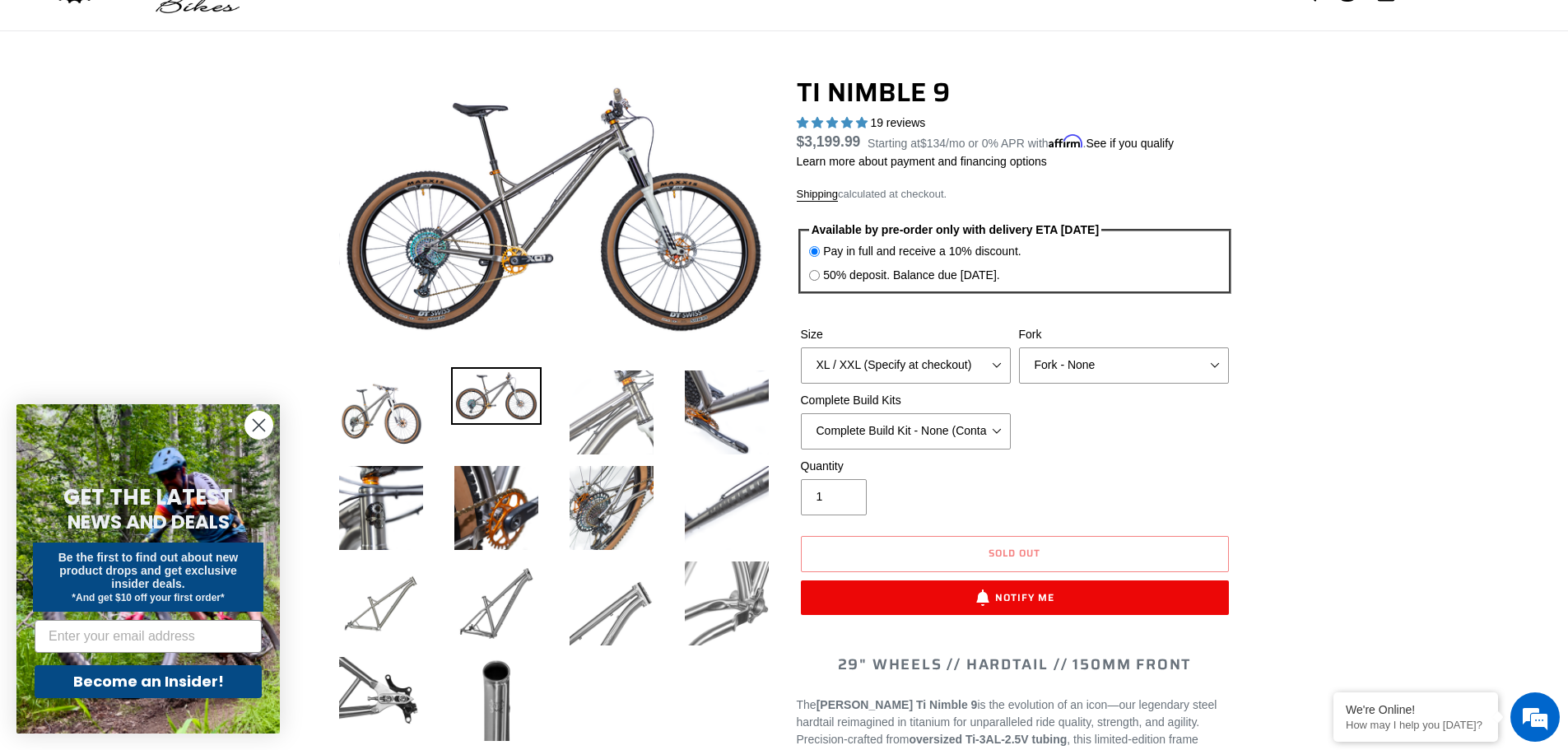
click at [610, 389] on img at bounding box center [611, 412] width 91 height 91
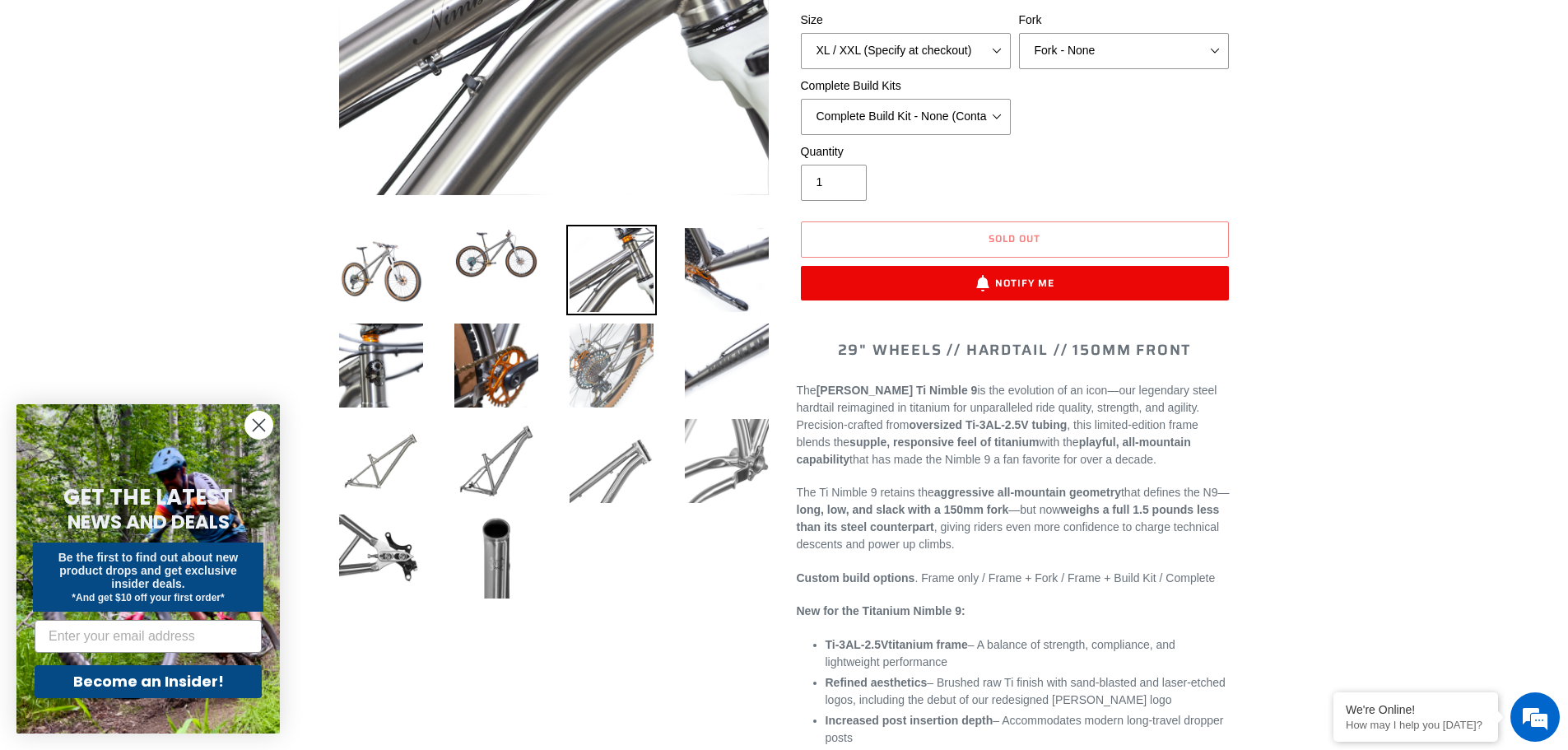
scroll to position [412, 0]
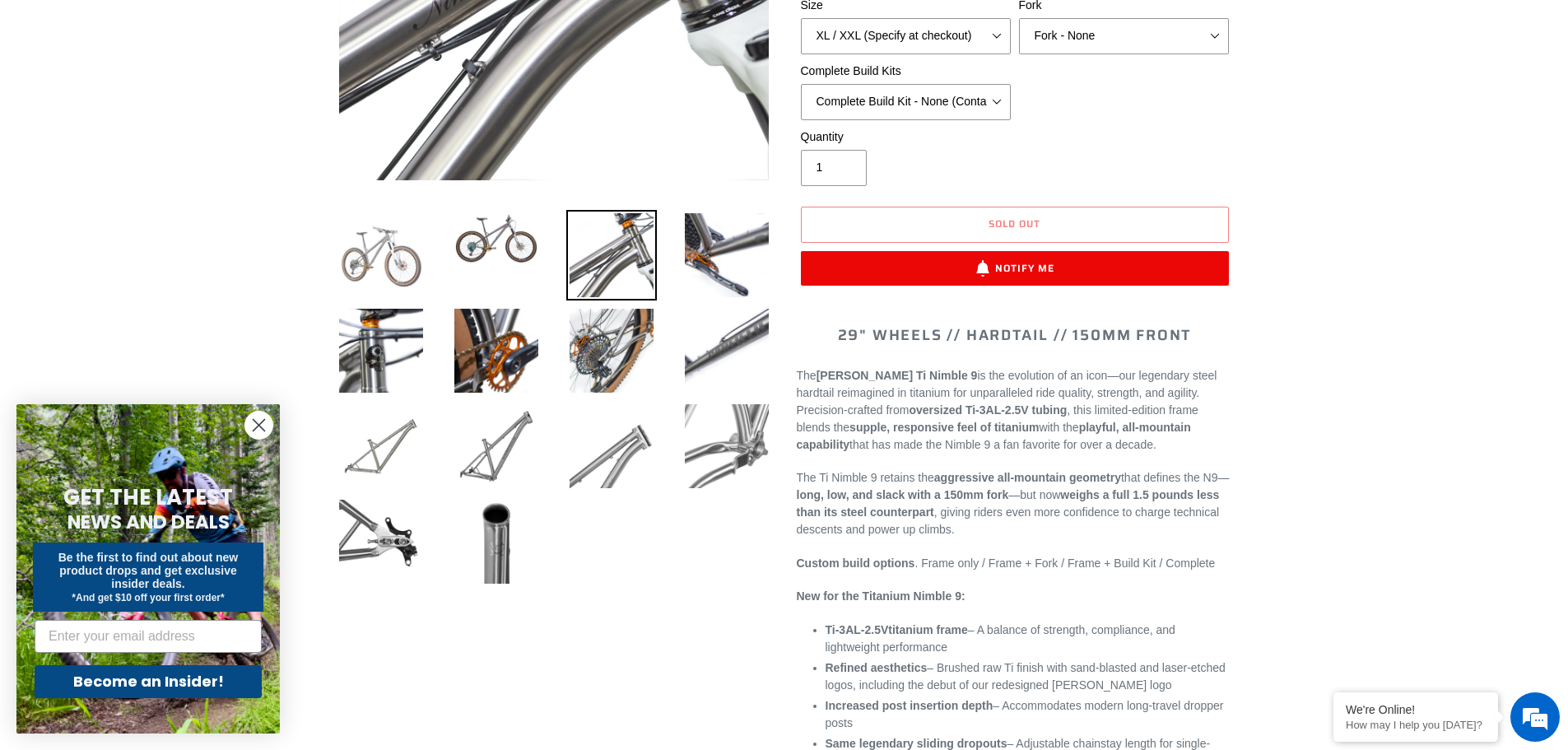
click at [409, 259] on img at bounding box center [381, 255] width 91 height 91
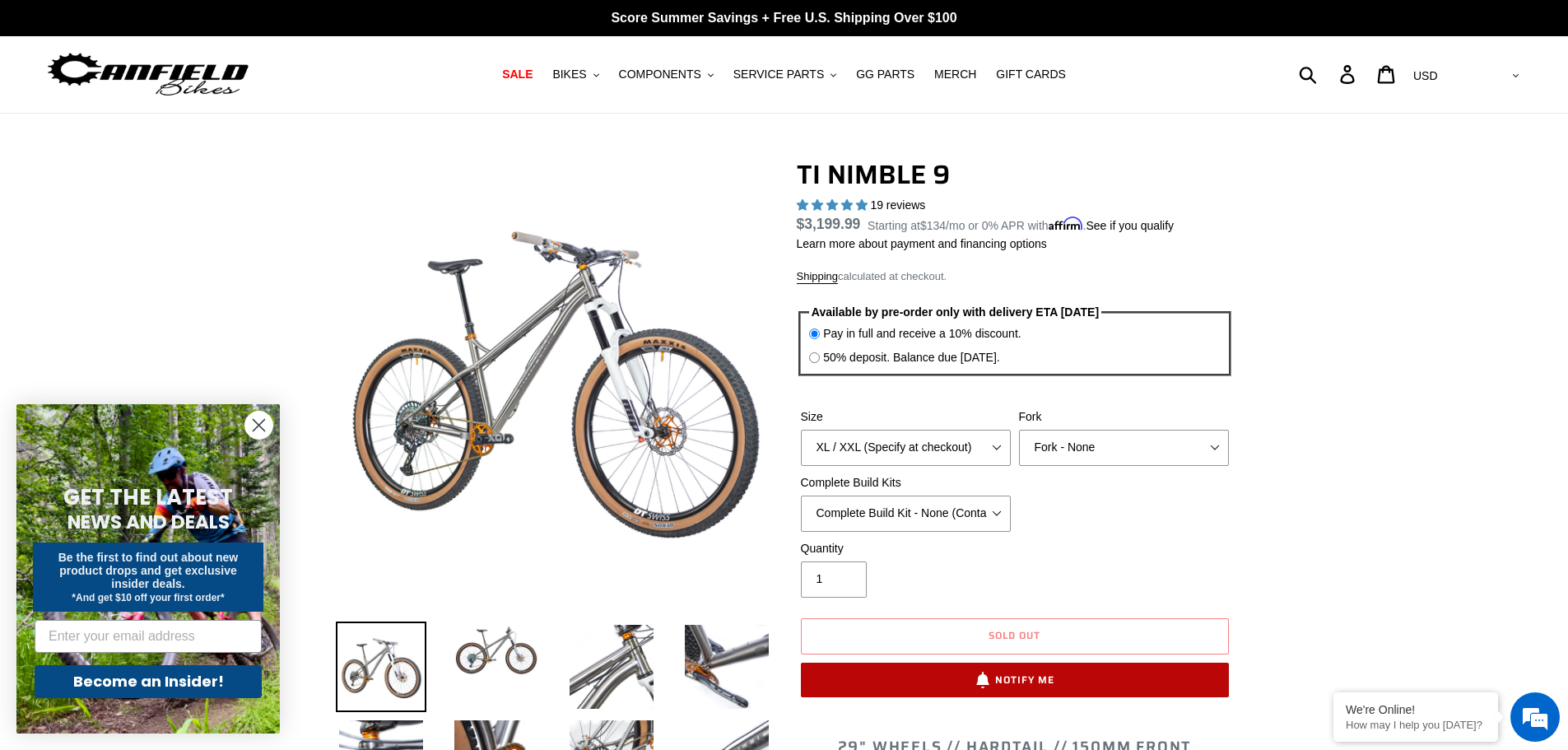
scroll to position [83, 0]
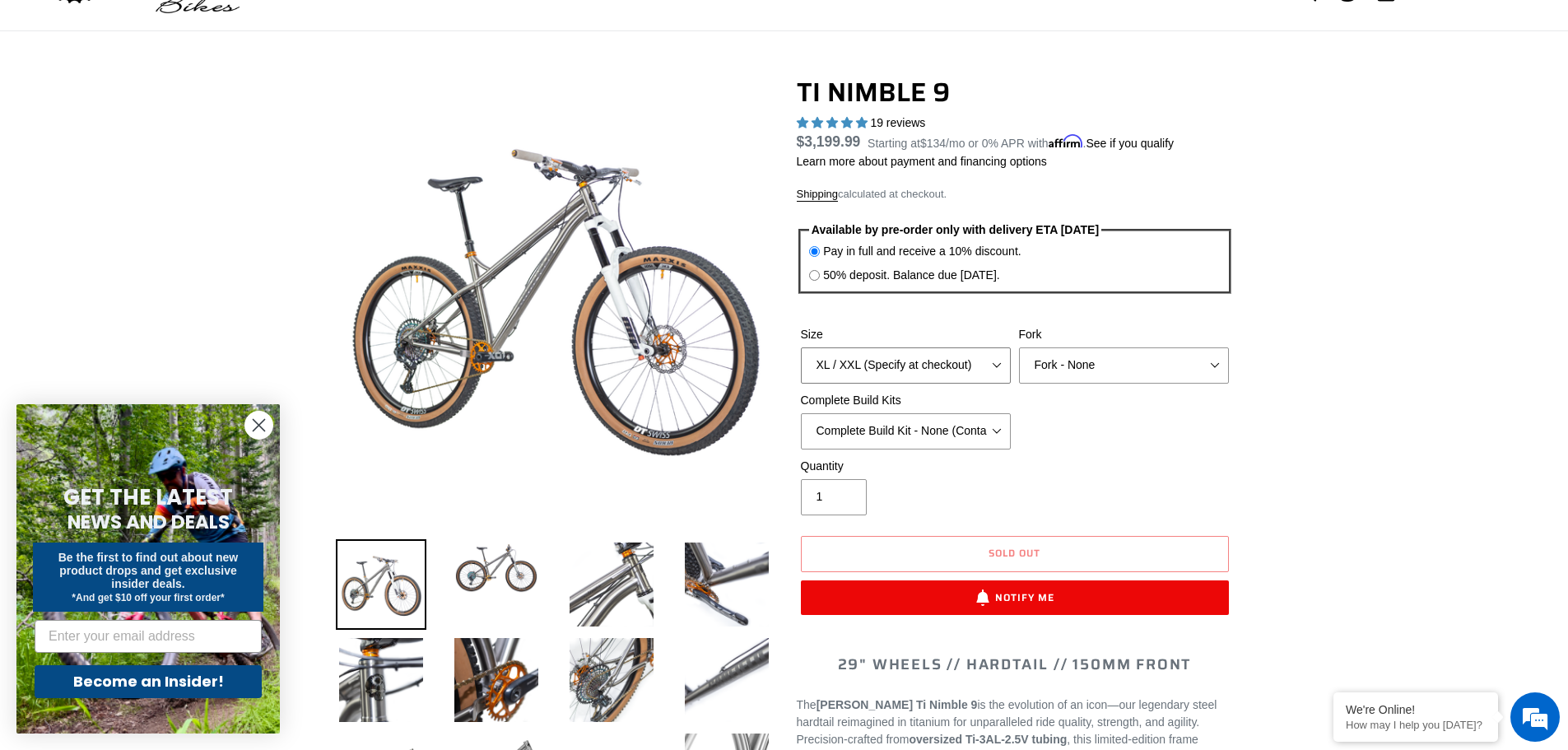
click at [954, 367] on select "S M L XL / XXL (Specify at checkout)" at bounding box center [906, 366] width 210 height 36
click at [801, 348] on select "S M L XL / XXL (Specify at checkout)" at bounding box center [906, 366] width 210 height 36
click at [972, 567] on button "Sold out" at bounding box center [1015, 555] width 428 height 36
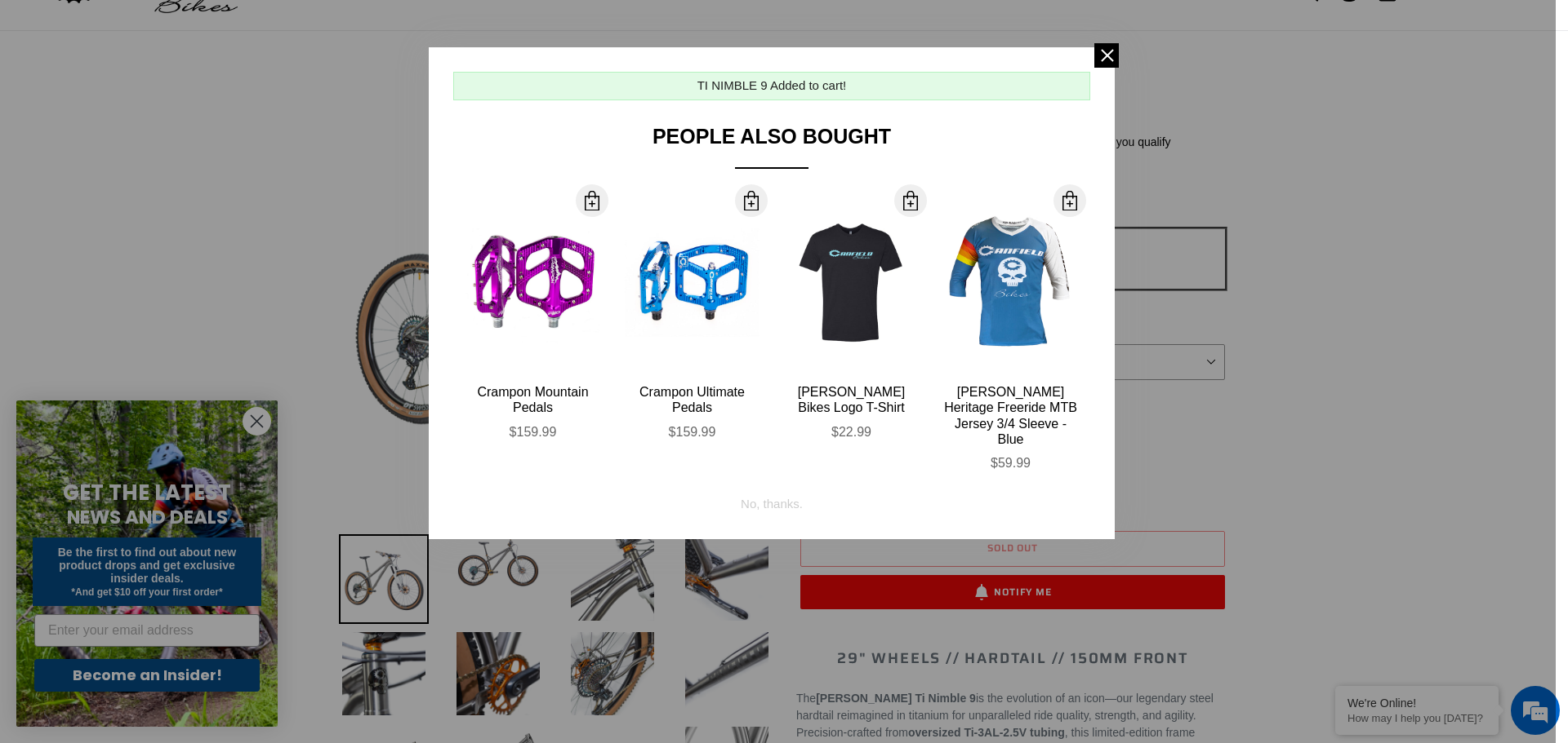
click at [1112, 40] on div at bounding box center [784, 372] width 1568 height 743
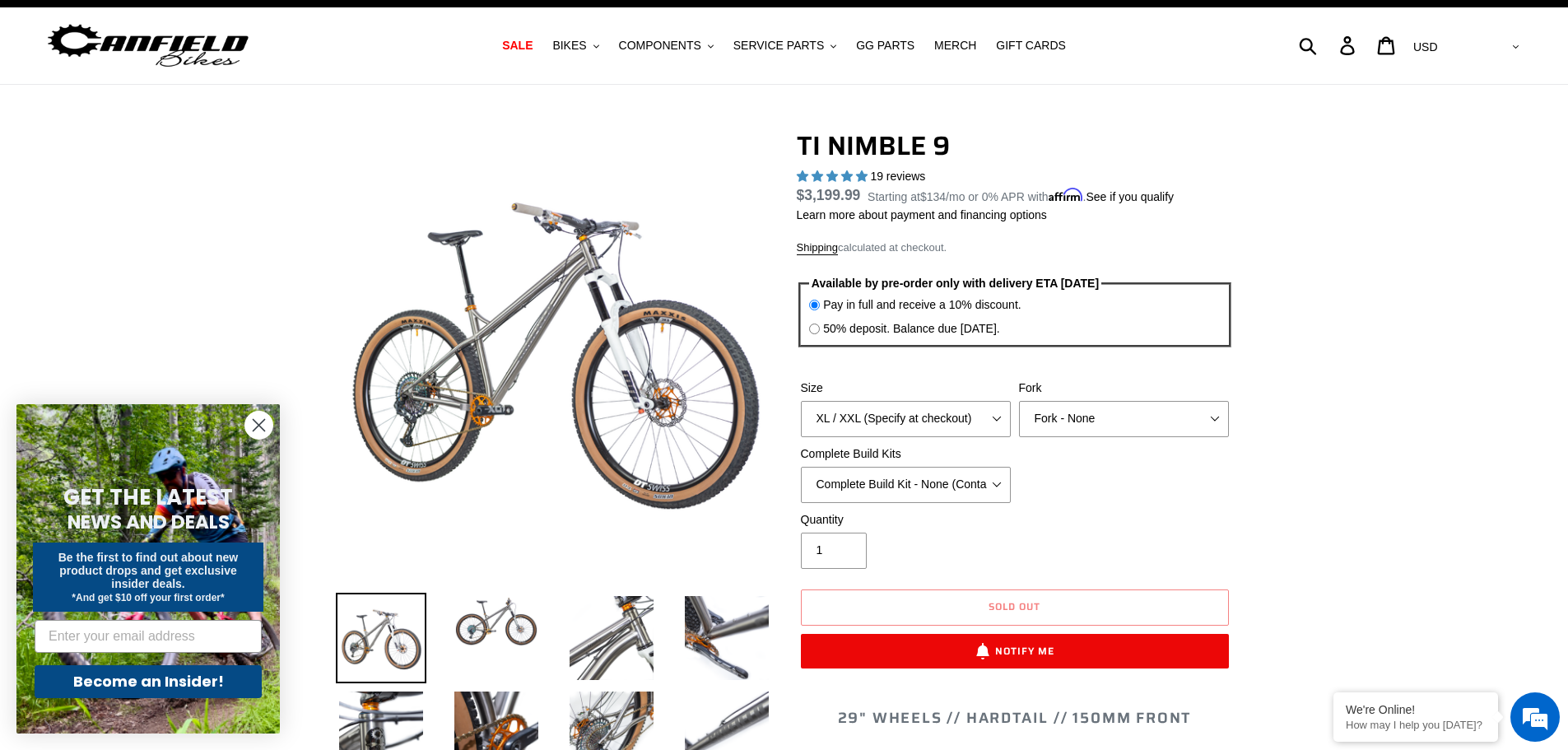
scroll to position [0, 0]
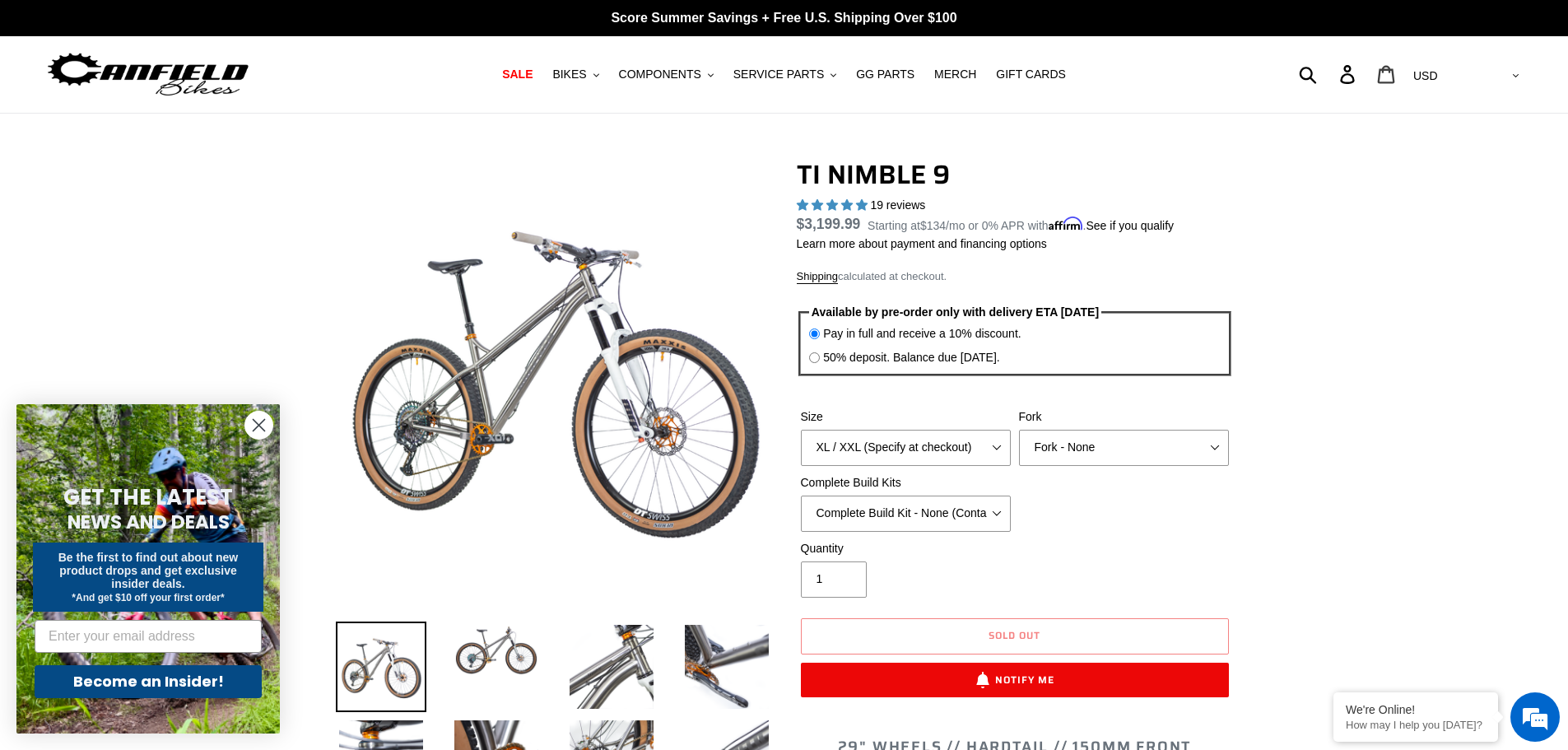
click at [1396, 77] on icon at bounding box center [1387, 74] width 18 height 19
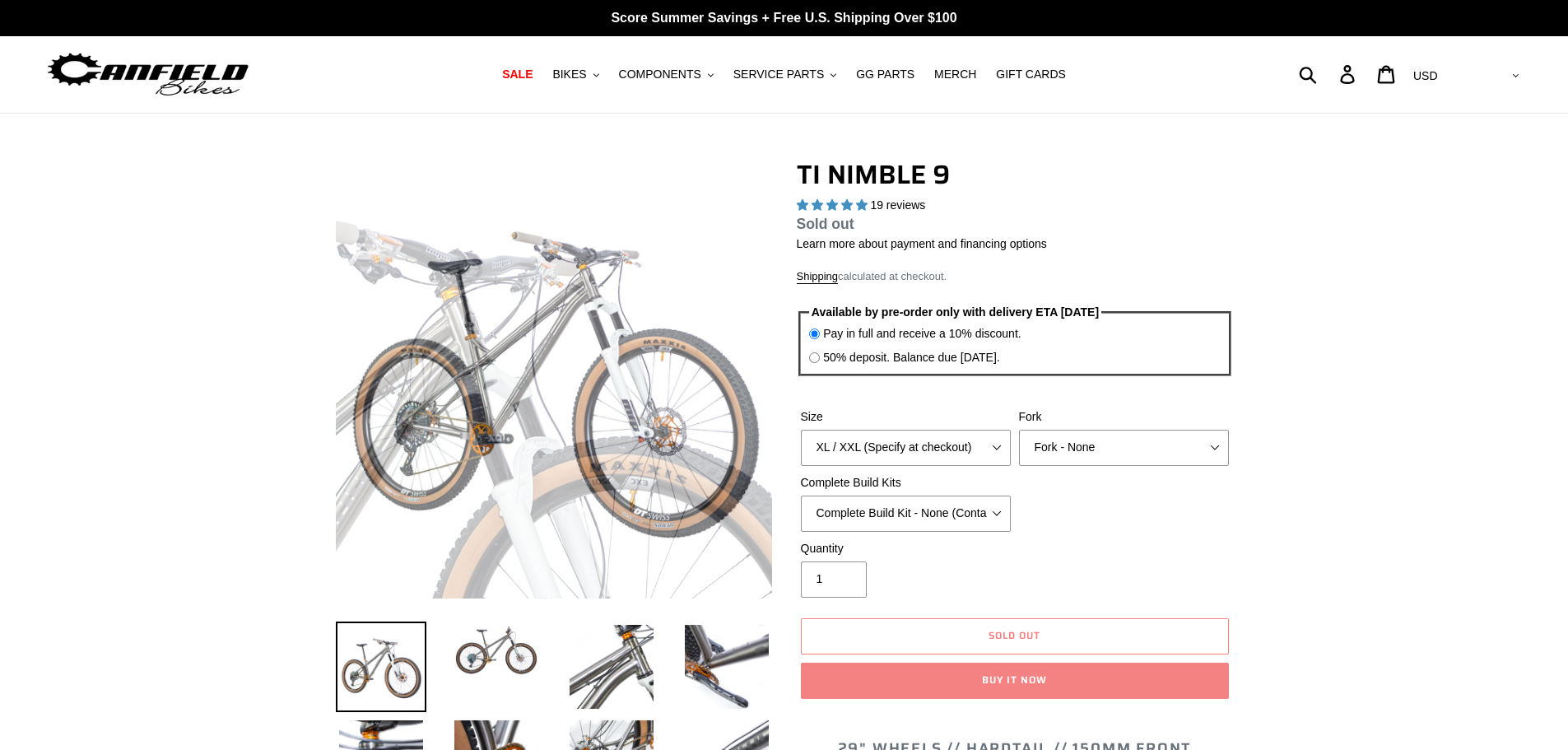
select select "highest-rating"
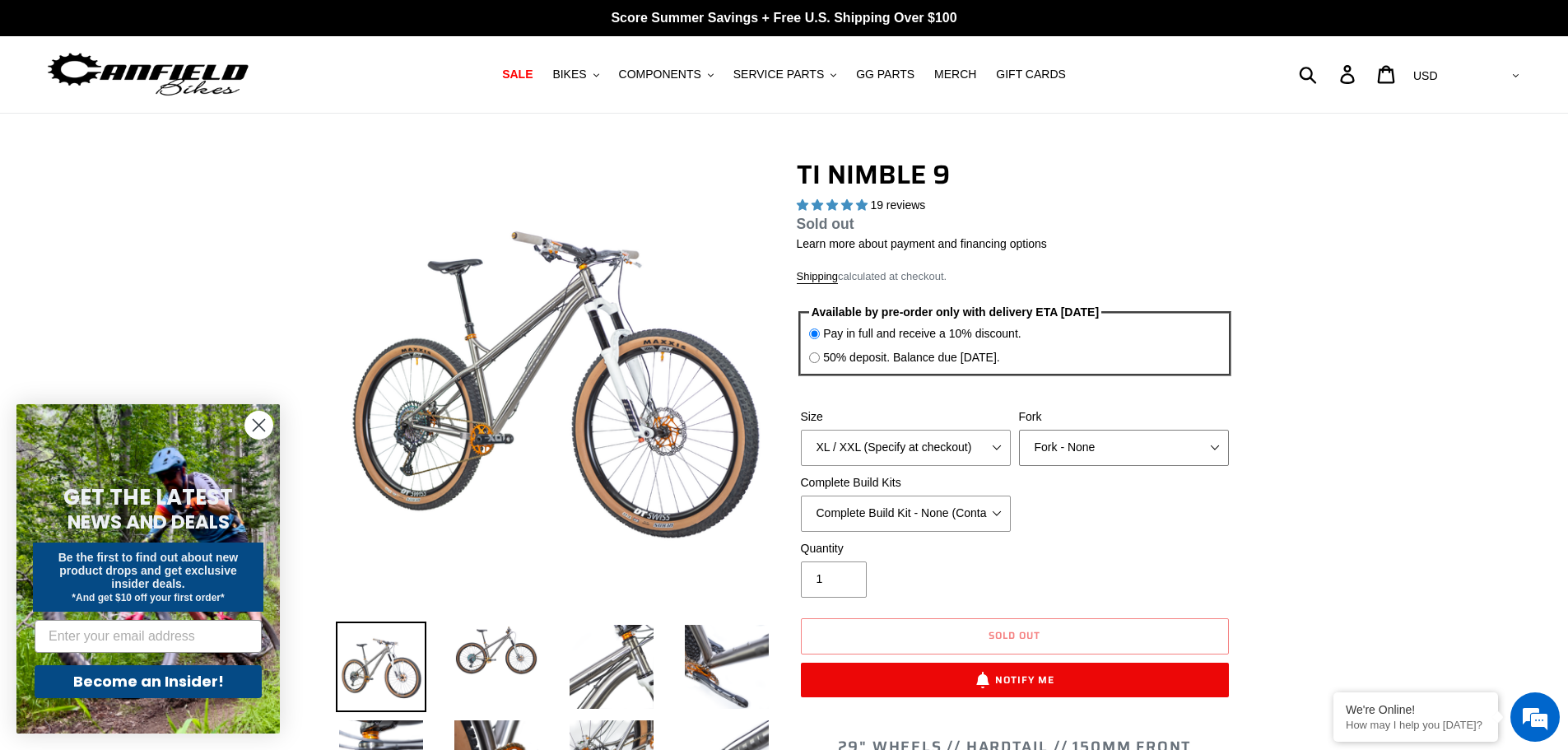
click at [1079, 450] on select "MRP Ribbon 150mm RockShox Lyrik 150mm Fox Factory 36 150mm Cane Creek Helm 150m…" at bounding box center [1124, 448] width 210 height 36
click at [1020, 430] on select "MRP Ribbon 150mm RockShox Lyrik 150mm Fox Factory 36 150mm Cane Creek Helm 150m…" at bounding box center [1124, 448] width 210 height 36
click at [1047, 438] on select "MRP Ribbon 150mm RockShox Lyrik 150mm Fox Factory 36 150mm Cane Creek Helm 150m…" at bounding box center [1124, 448] width 210 height 36
select select "Fork - None"
click at [1020, 430] on select "MRP Ribbon 150mm RockShox Lyrik 150mm Fox Factory 36 150mm Cane Creek Helm 150m…" at bounding box center [1124, 448] width 210 height 36
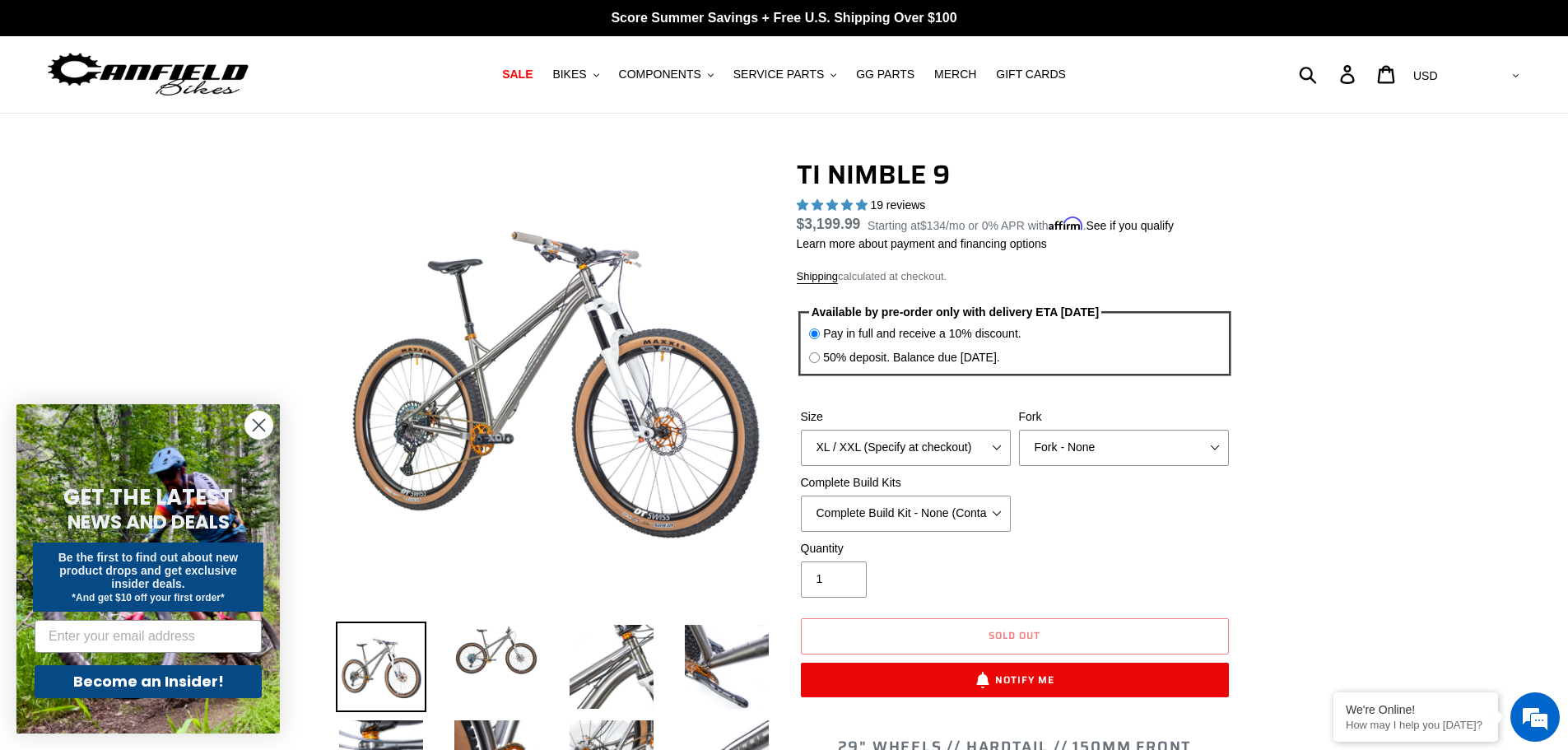
click at [269, 419] on circle "Close dialog" at bounding box center [258, 425] width 27 height 27
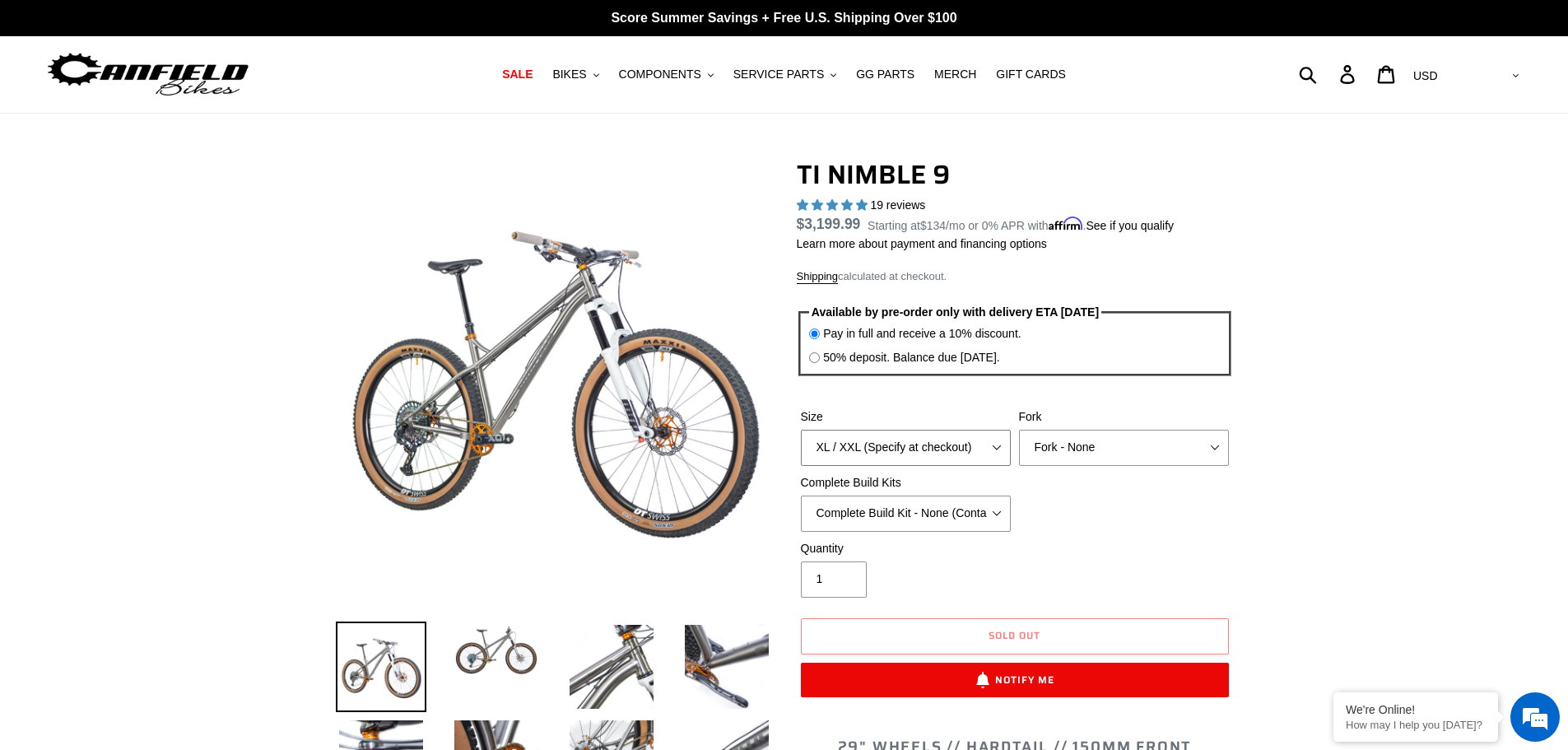
click at [950, 447] on select "S M L XL / XXL (Specify at checkout)" at bounding box center [906, 448] width 210 height 36
select select "L"
click at [801, 430] on select "S M L XL / XXL (Specify at checkout)" at bounding box center [906, 448] width 210 height 36
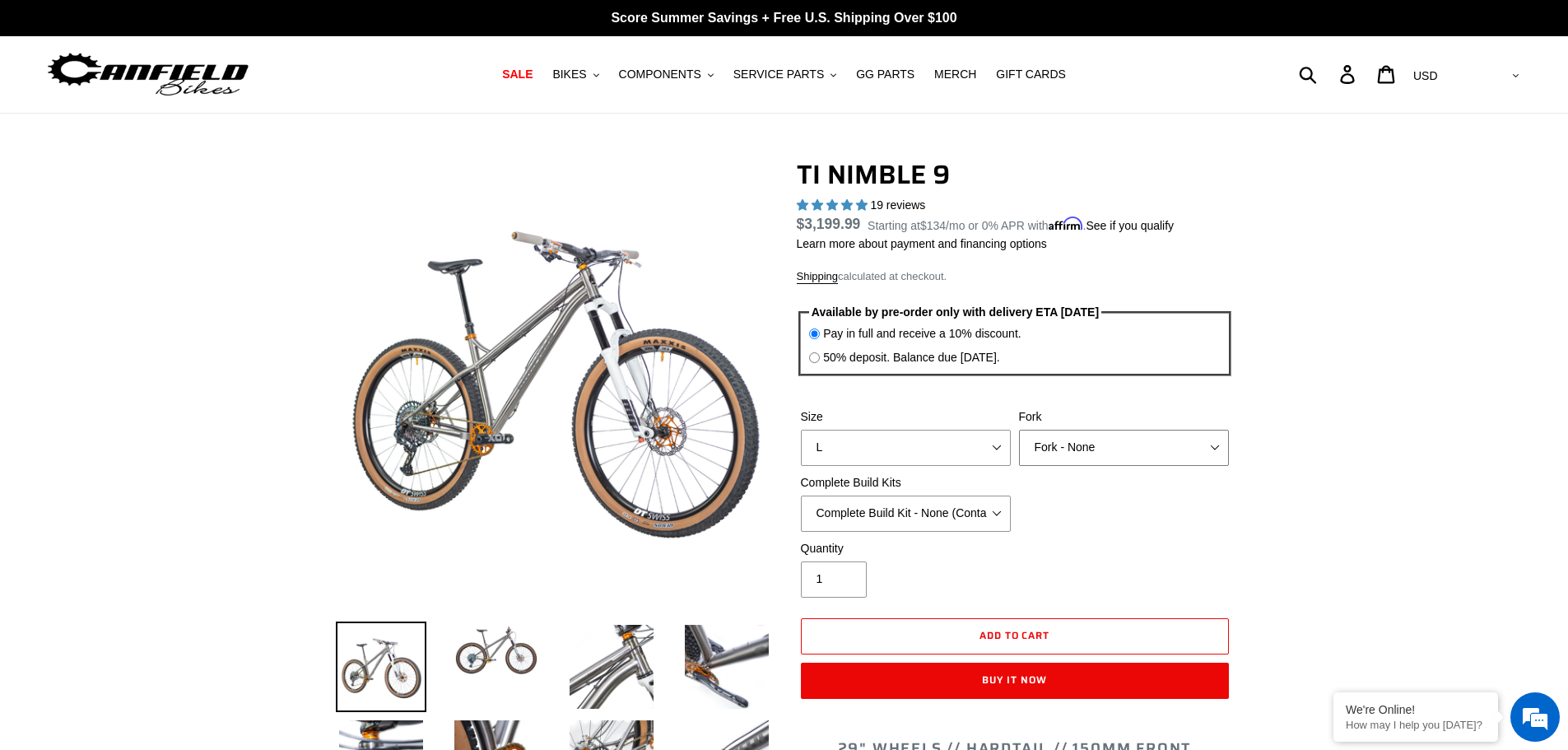
click at [1112, 440] on select "MRP Ribbon 150mm RockShox Lyrik 150mm Fox Factory 36 150mm Cane Creek Helm 150m…" at bounding box center [1124, 448] width 210 height 36
click at [1020, 430] on select "MRP Ribbon 150mm RockShox Lyrik 150mm Fox Factory 36 150mm Cane Creek Helm 150m…" at bounding box center [1124, 448] width 210 height 36
click at [1143, 436] on select "MRP Ribbon 150mm RockShox Lyrik 150mm Fox Factory 36 150mm Cane Creek Helm 150m…" at bounding box center [1124, 448] width 210 height 36
click at [1020, 430] on select "MRP Ribbon 150mm RockShox Lyrik 150mm Fox Factory 36 150mm Cane Creek Helm 150m…" at bounding box center [1124, 448] width 210 height 36
click at [1145, 453] on select "MRP Ribbon 150mm RockShox Lyrik 150mm Fox Factory 36 150mm Cane Creek Helm 150m…" at bounding box center [1124, 448] width 210 height 36
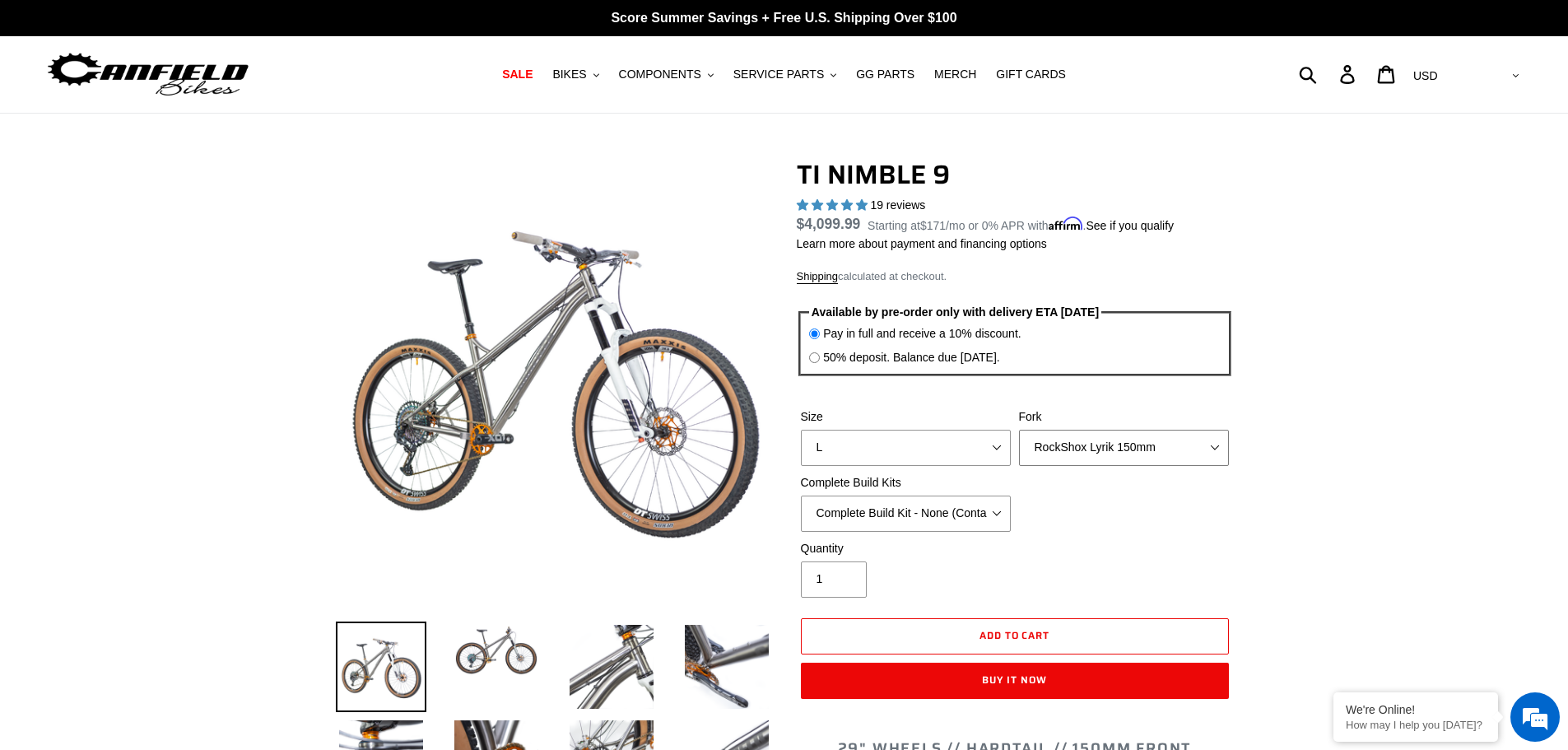
click at [1020, 430] on select "MRP Ribbon 150mm RockShox Lyrik 150mm Fox Factory 36 150mm Cane Creek Helm 150m…" at bounding box center [1124, 448] width 210 height 36
click at [1151, 453] on select "MRP Ribbon 150mm RockShox Lyrik 150mm Fox Factory 36 150mm Cane Creek Helm 150m…" at bounding box center [1124, 448] width 210 height 36
click at [1020, 430] on select "MRP Ribbon 150mm RockShox Lyrik 150mm Fox Factory 36 150mm Cane Creek Helm 150m…" at bounding box center [1124, 448] width 210 height 36
click at [1158, 456] on select "MRP Ribbon 150mm RockShox Lyrik 150mm Fox Factory 36 150mm Cane Creek Helm 150m…" at bounding box center [1124, 448] width 210 height 36
click at [1020, 430] on select "MRP Ribbon 150mm RockShox Lyrik 150mm Fox Factory 36 150mm Cane Creek Helm 150m…" at bounding box center [1124, 448] width 210 height 36
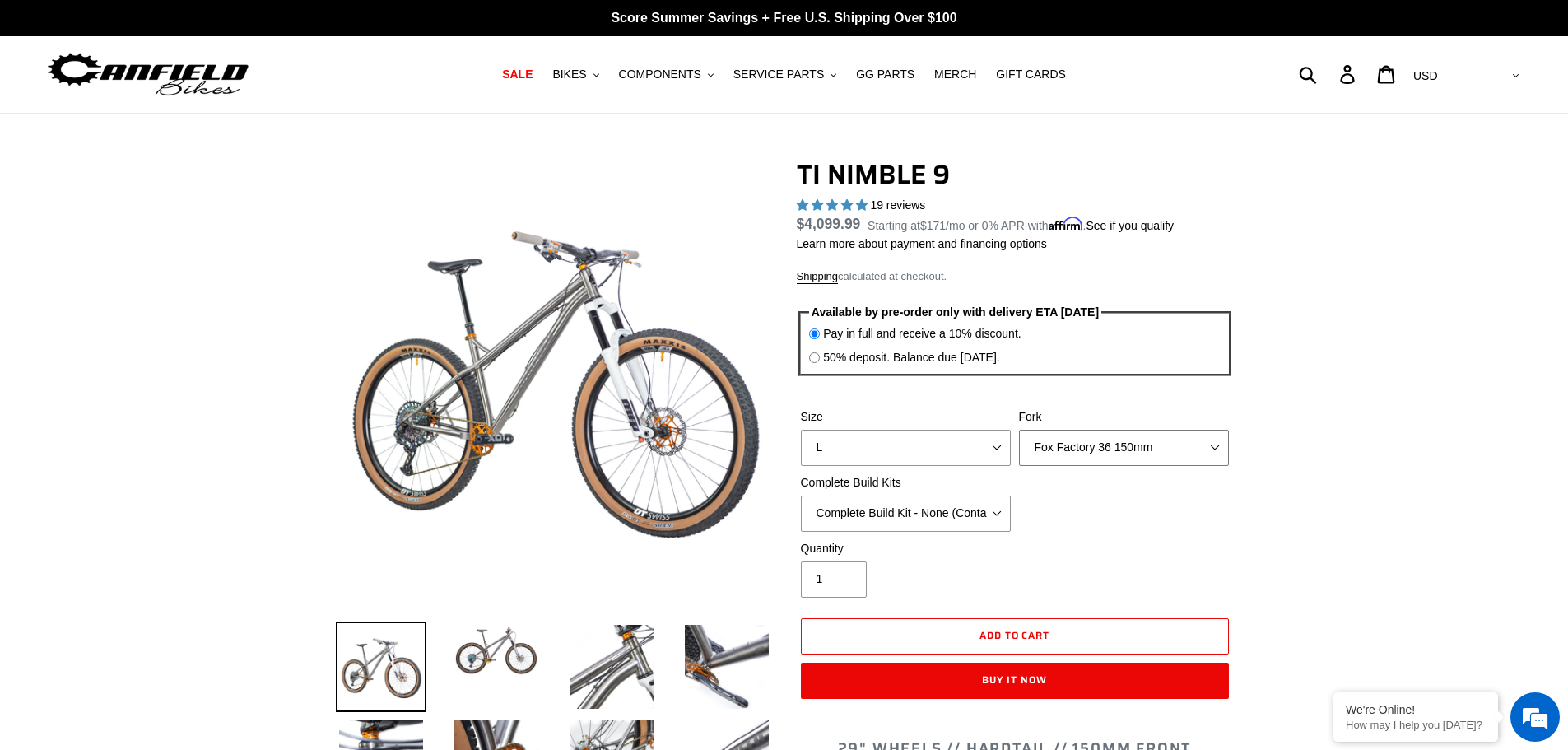
click at [1154, 447] on select "MRP Ribbon 150mm RockShox Lyrik 150mm Fox Factory 36 150mm Cane Creek Helm 150m…" at bounding box center [1124, 448] width 210 height 36
select select "Fork - None"
click at [1020, 430] on select "MRP Ribbon 150mm RockShox Lyrik 150mm Fox Factory 36 150mm Cane Creek Helm 150m…" at bounding box center [1124, 448] width 210 height 36
